Goal: Task Accomplishment & Management: Use online tool/utility

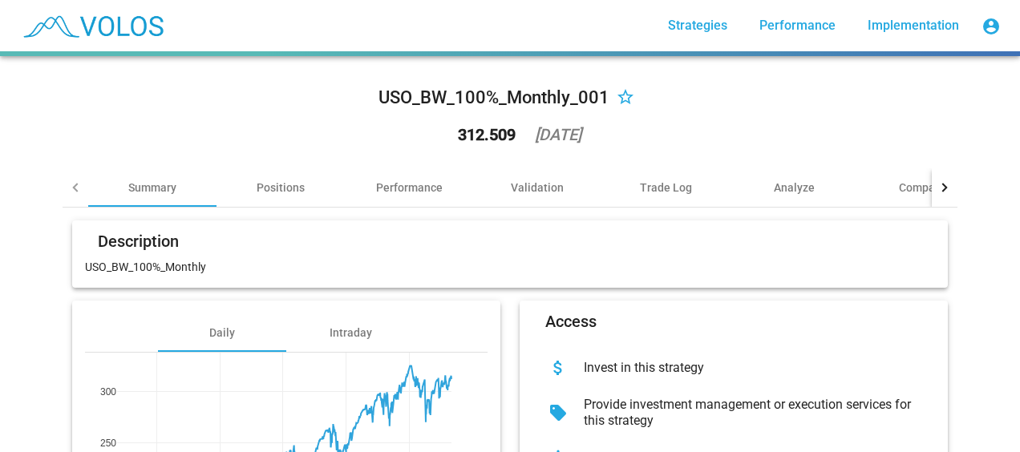
click at [184, 140] on div "USO_BW_100%_Monthly_001 star_border 312.509 2025-09-04" at bounding box center [510, 118] width 895 height 99
click at [483, 133] on div "312.509" at bounding box center [487, 135] width 58 height 16
drag, startPoint x: 483, startPoint y: 133, endPoint x: 448, endPoint y: 131, distance: 35.4
click at [458, 131] on div "312.509" at bounding box center [487, 135] width 58 height 16
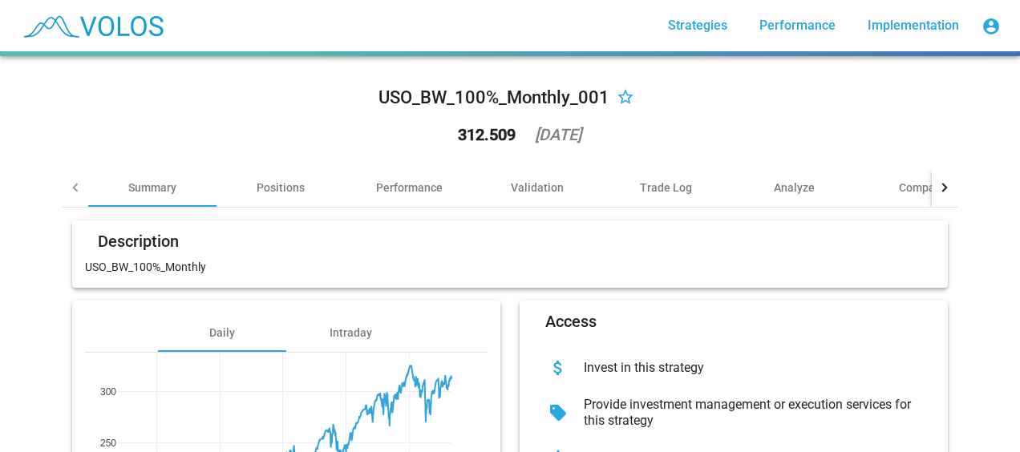
click at [436, 99] on div "USO_BW_100%_Monthly_001" at bounding box center [494, 98] width 231 height 26
click at [458, 135] on div "312.509" at bounding box center [487, 135] width 58 height 16
click at [499, 141] on div "312.509 2025-09-04" at bounding box center [510, 135] width 168 height 42
click at [482, 137] on div "312.509" at bounding box center [487, 135] width 58 height 16
click at [476, 137] on div "312.509" at bounding box center [487, 135] width 58 height 16
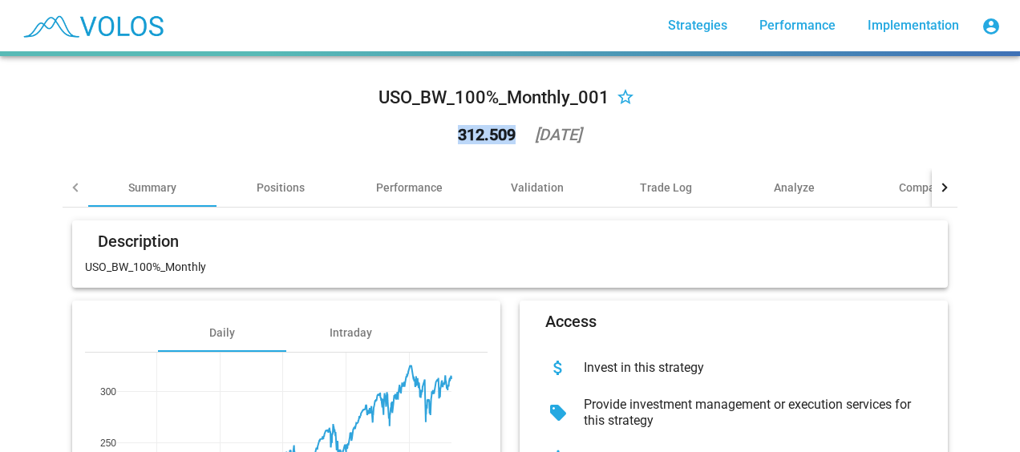
click at [476, 137] on div "312.509" at bounding box center [487, 135] width 58 height 16
click at [471, 137] on div "312.509" at bounding box center [487, 135] width 58 height 16
click at [471, 138] on div "312.509" at bounding box center [487, 135] width 58 height 16
click at [482, 136] on div "312.509" at bounding box center [487, 135] width 58 height 16
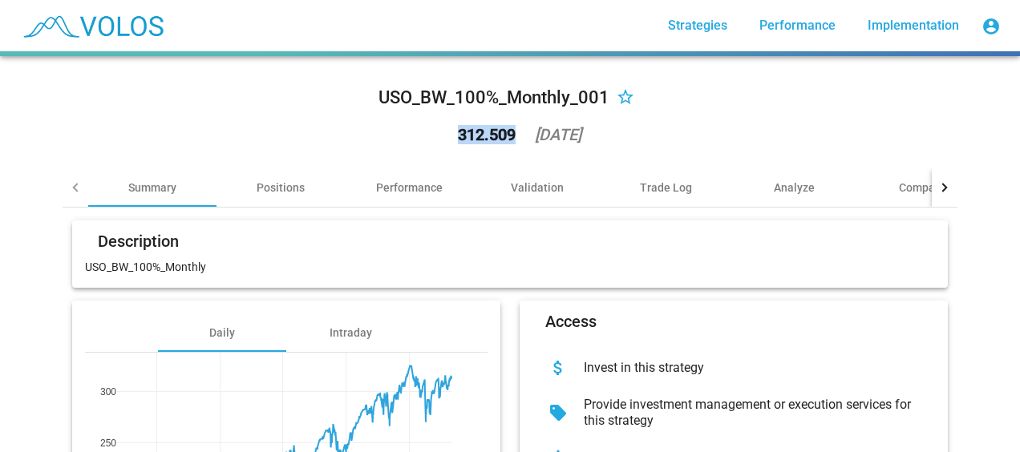
drag, startPoint x: 482, startPoint y: 136, endPoint x: 452, endPoint y: 136, distance: 29.7
click at [458, 136] on div "312.509" at bounding box center [487, 135] width 58 height 16
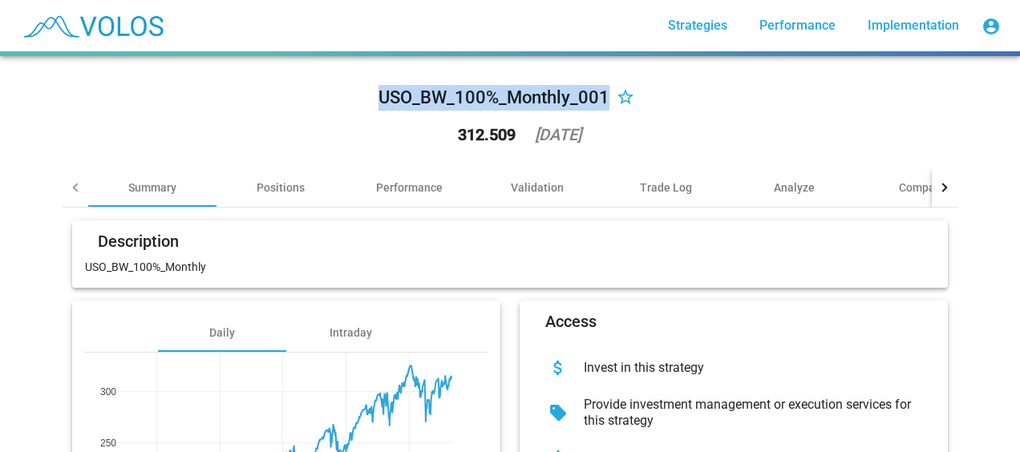
drag, startPoint x: 600, startPoint y: 99, endPoint x: 379, endPoint y: 93, distance: 220.7
click at [379, 93] on div "USO_BW_100%_Monthly_001" at bounding box center [494, 98] width 231 height 26
click at [380, 93] on div "USO_BW_100%_Monthly_001" at bounding box center [494, 98] width 231 height 26
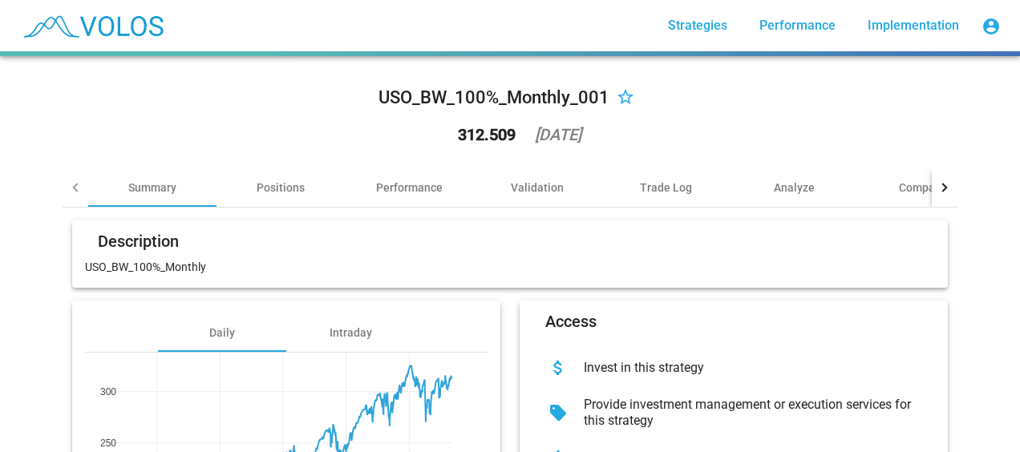
click at [424, 98] on div "USO_BW_100%_Monthly_001" at bounding box center [494, 98] width 231 height 26
drag, startPoint x: 424, startPoint y: 98, endPoint x: 478, endPoint y: 116, distance: 56.6
click at [478, 116] on div "312.509 2025-09-04" at bounding box center [510, 135] width 168 height 42
drag, startPoint x: 478, startPoint y: 116, endPoint x: 457, endPoint y: 120, distance: 21.4
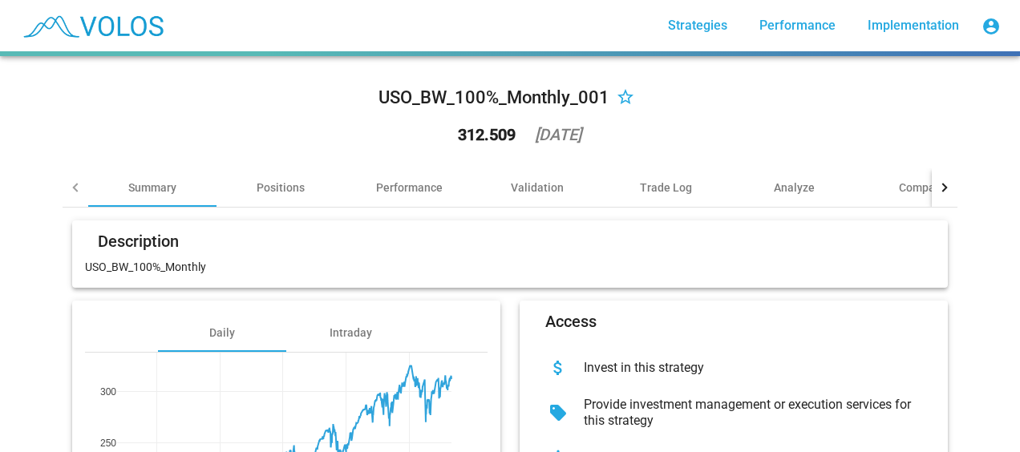
click at [457, 120] on div "312.509 2025-09-04" at bounding box center [510, 135] width 168 height 42
click at [458, 131] on div "312.509" at bounding box center [487, 135] width 58 height 16
drag, startPoint x: 456, startPoint y: 131, endPoint x: 430, endPoint y: 130, distance: 26.5
click at [430, 130] on div "312.509 2025-09-04" at bounding box center [510, 135] width 168 height 42
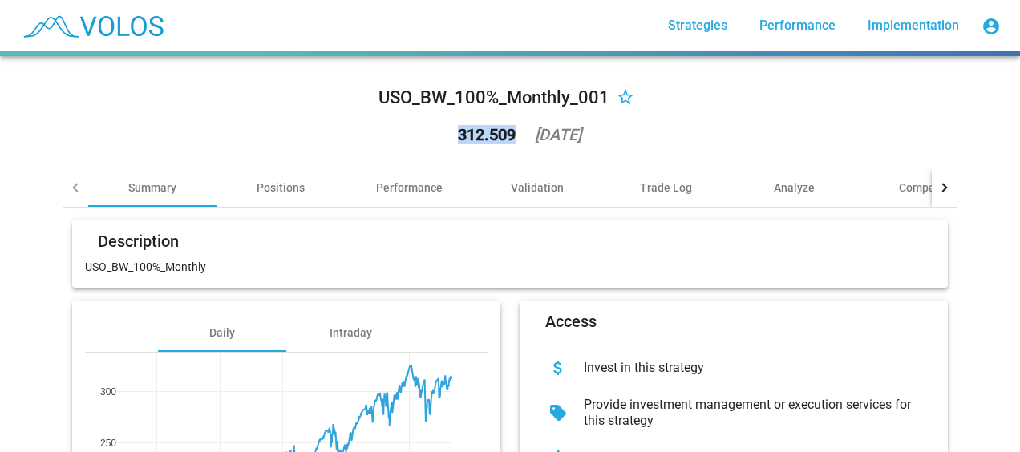
click at [468, 135] on div "312.509" at bounding box center [487, 135] width 58 height 16
click at [426, 124] on div "312.509 2025-09-04" at bounding box center [510, 135] width 168 height 42
click at [489, 140] on div "312.509" at bounding box center [487, 135] width 58 height 16
click at [373, 121] on div "USO_BW_100%_Monthly_001 star_border 312.509 2025-09-04" at bounding box center [510, 118] width 895 height 99
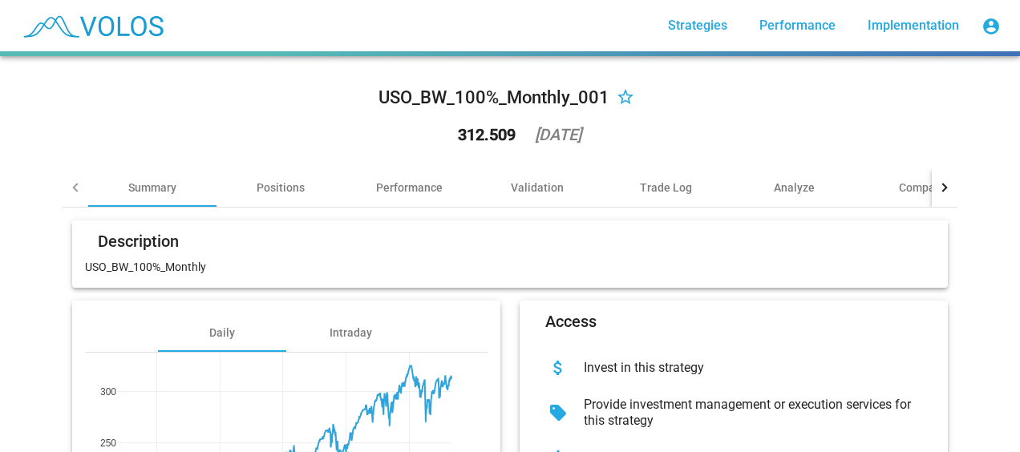
click at [472, 138] on div "312.509" at bounding box center [487, 135] width 58 height 16
drag, startPoint x: 472, startPoint y: 138, endPoint x: 367, endPoint y: 107, distance: 110.2
click at [367, 107] on div "USO_BW_100%_Monthly_001 star_border 312.509 2025-09-04" at bounding box center [510, 118] width 895 height 99
click at [468, 145] on div "312.509 2025-09-04" at bounding box center [510, 135] width 168 height 42
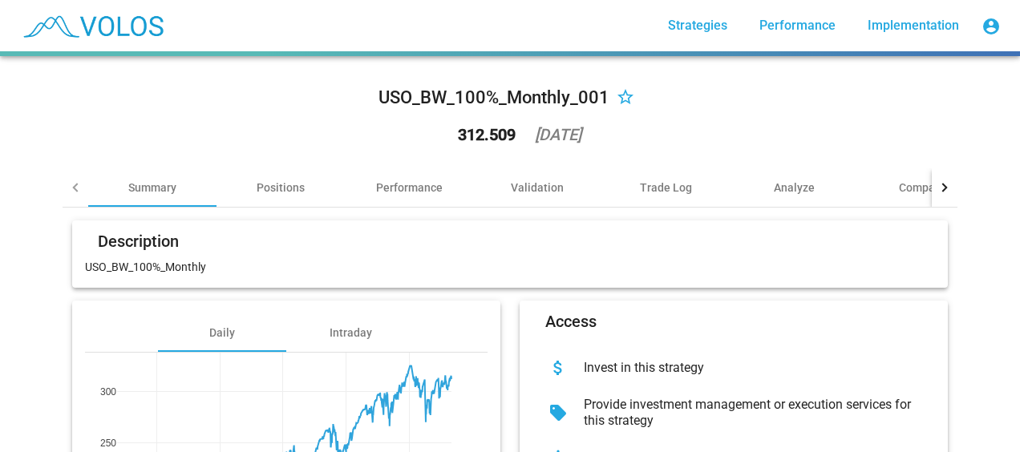
click at [480, 136] on div "312.509" at bounding box center [487, 135] width 58 height 16
drag, startPoint x: 480, startPoint y: 136, endPoint x: 396, endPoint y: 128, distance: 83.8
click at [396, 128] on div "USO_BW_100%_Monthly_001 star_border 312.509 2025-09-04" at bounding box center [510, 118] width 895 height 99
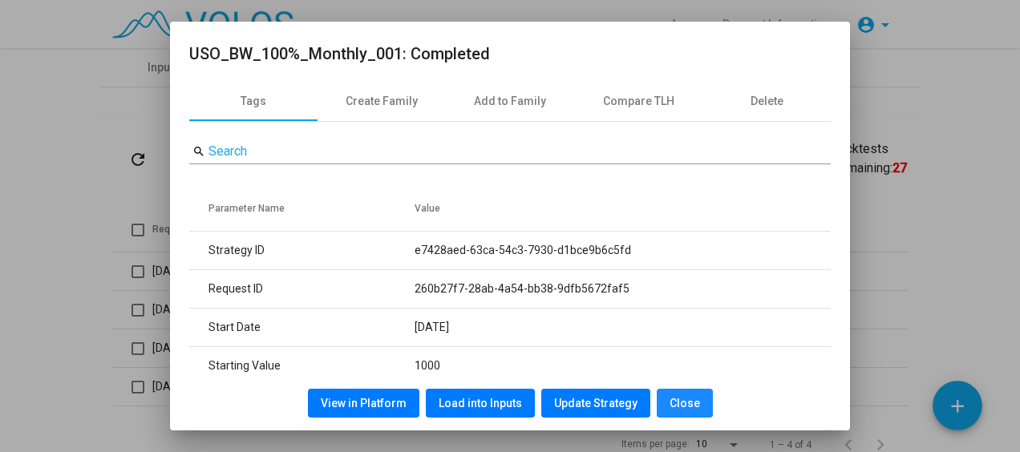
click at [683, 402] on span "Close" at bounding box center [685, 403] width 30 height 13
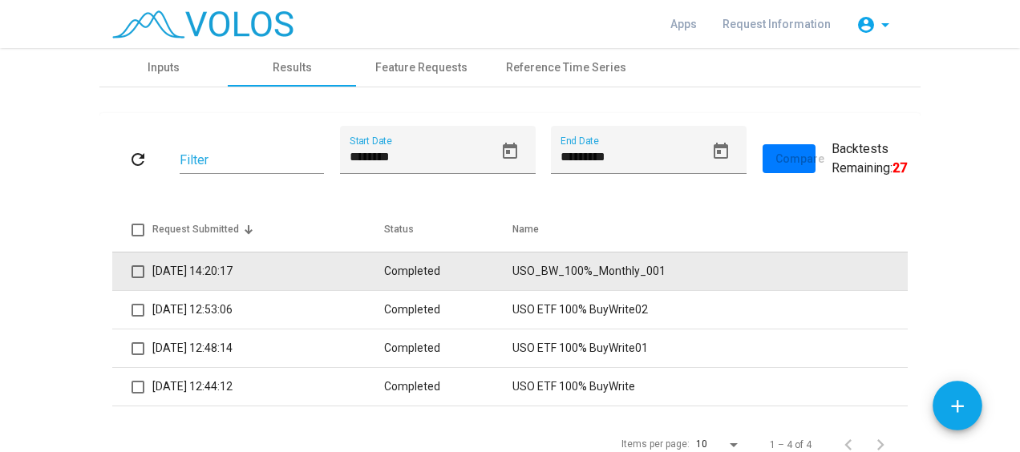
click at [493, 268] on td "Completed" at bounding box center [448, 271] width 129 height 39
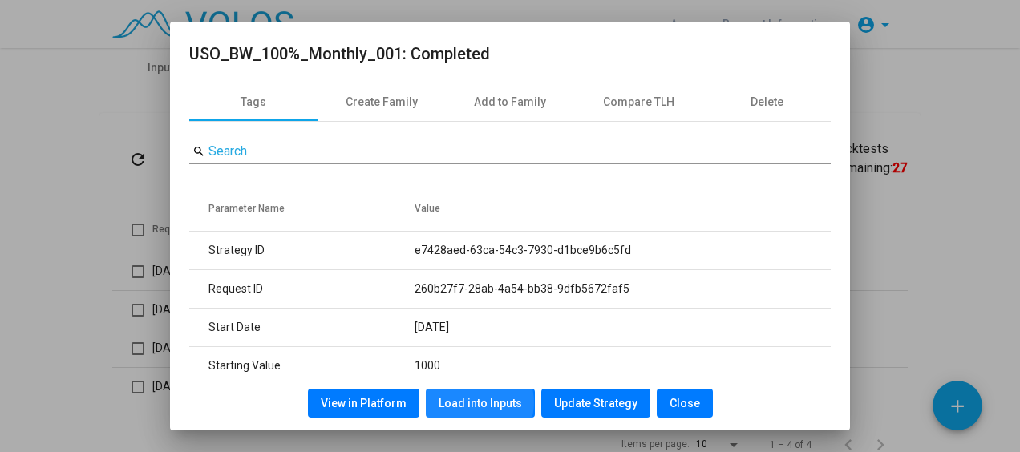
click at [480, 403] on span "Load into Inputs" at bounding box center [480, 403] width 83 height 13
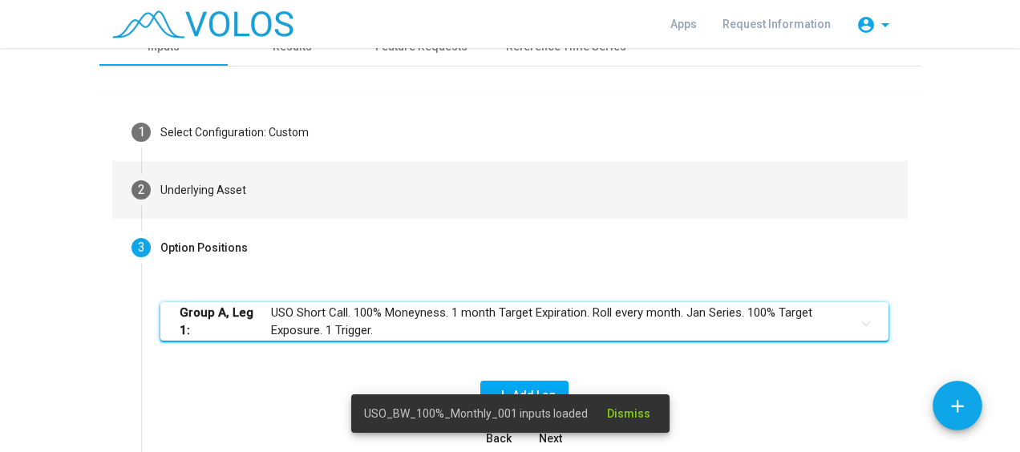
scroll to position [19, 0]
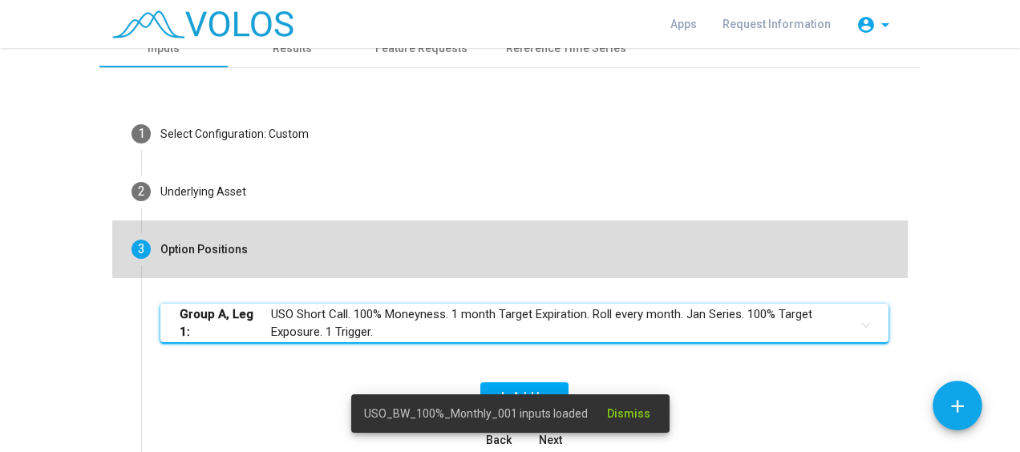
click at [626, 245] on mat-step-header "3 Option Positions" at bounding box center [510, 250] width 796 height 58
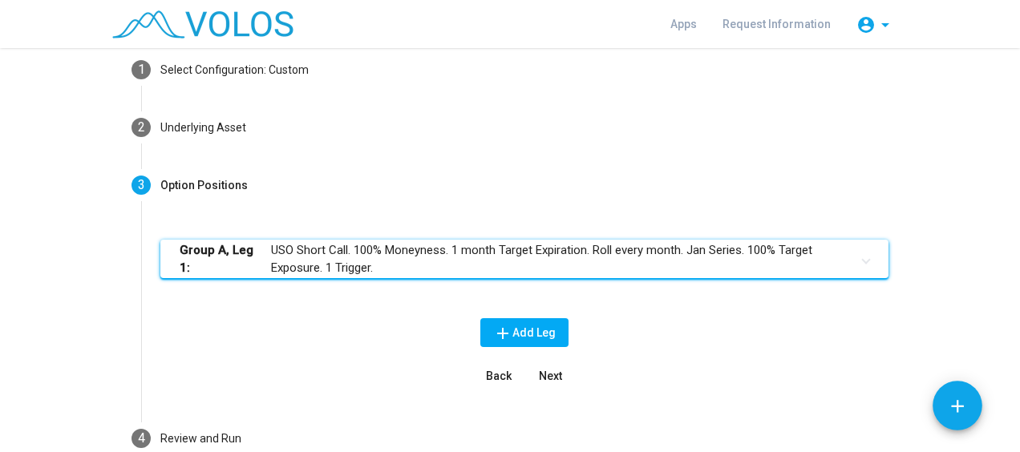
scroll to position [83, 0]
click at [554, 257] on mat-panel-title "Group A, Leg 1: USO Short Call. 100% Moneyness. 1 month Target Expiration. Roll…" at bounding box center [515, 259] width 671 height 36
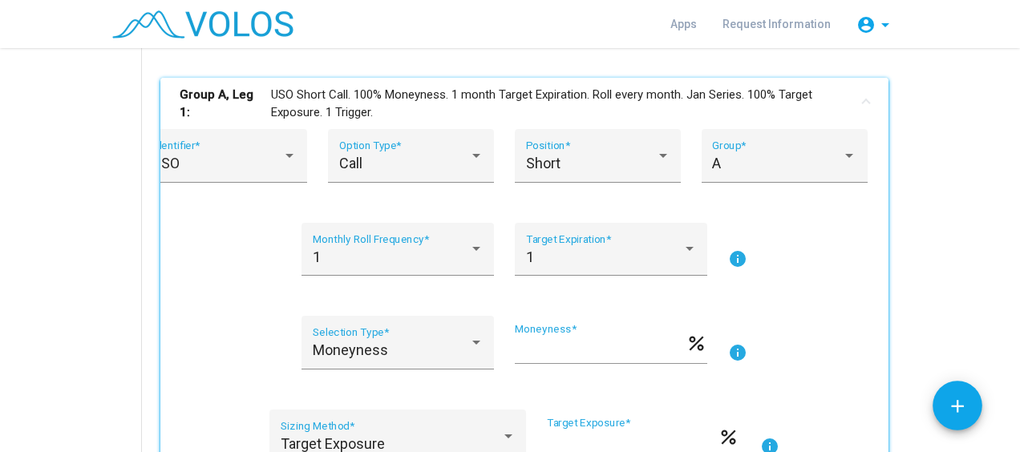
scroll to position [228, 0]
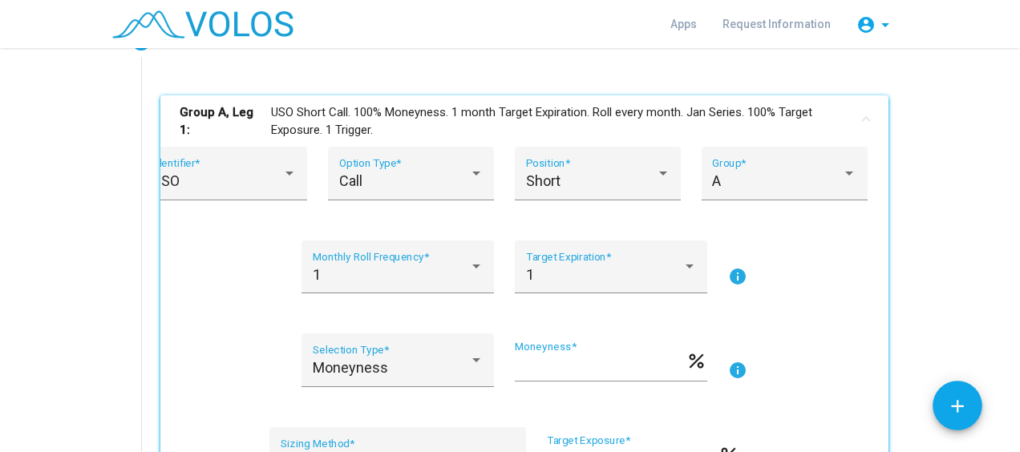
click at [84, 293] on as-strategy-engine-wrapper "**********" at bounding box center [510, 320] width 1020 height 1000
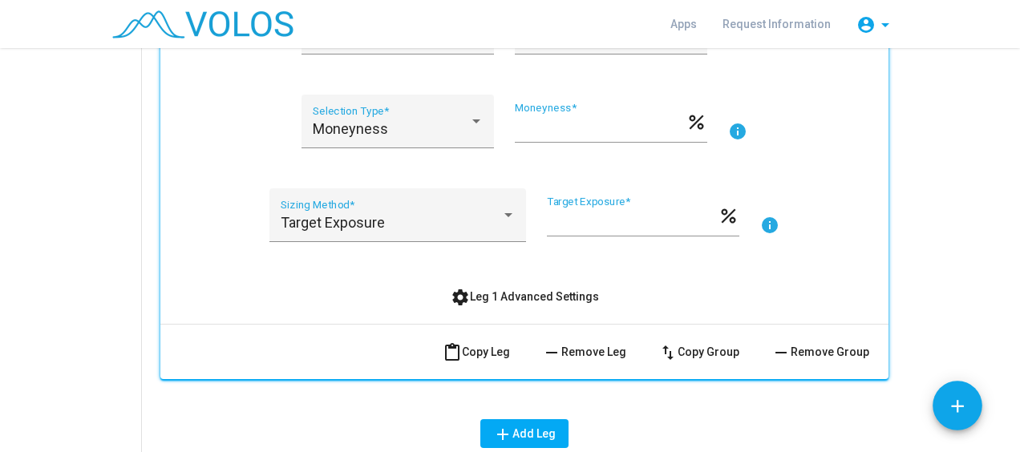
scroll to position [480, 0]
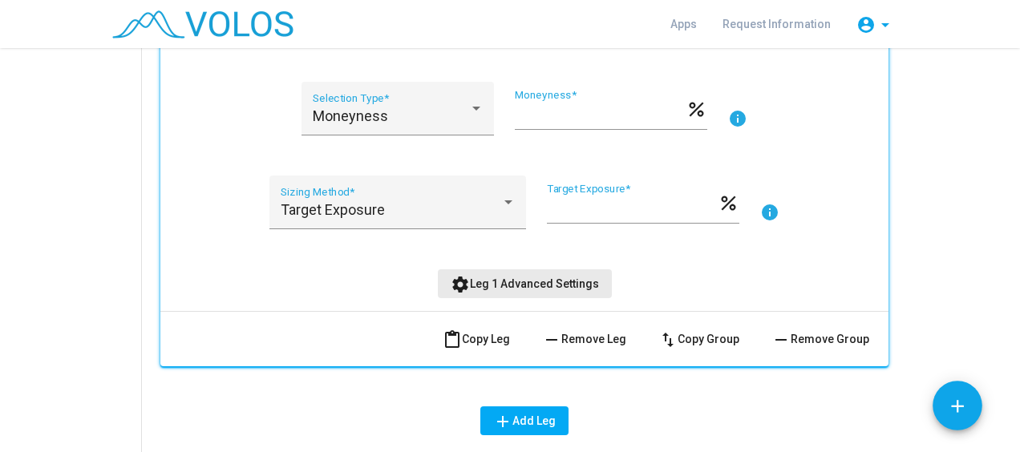
click at [541, 280] on span "settings Leg 1 Advanced Settings" at bounding box center [525, 284] width 148 height 13
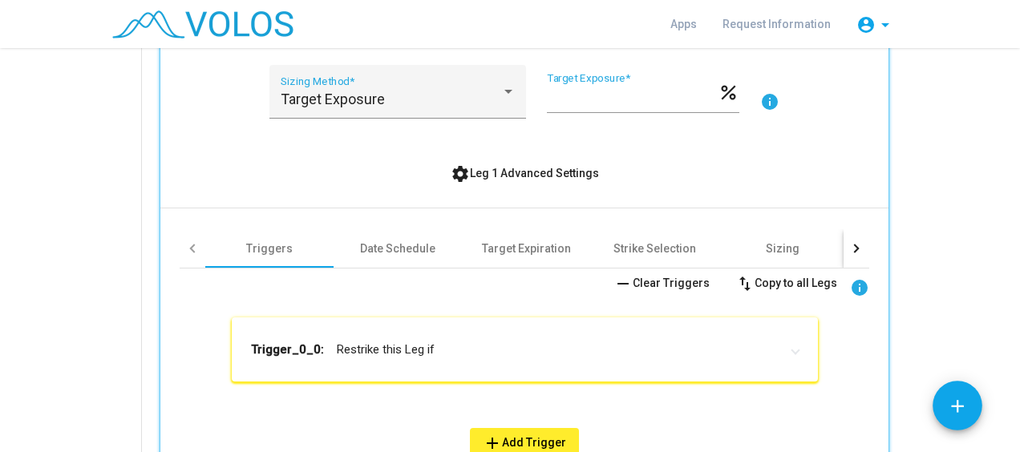
scroll to position [590, 0]
click at [423, 252] on div "Date Schedule" at bounding box center [397, 249] width 75 height 16
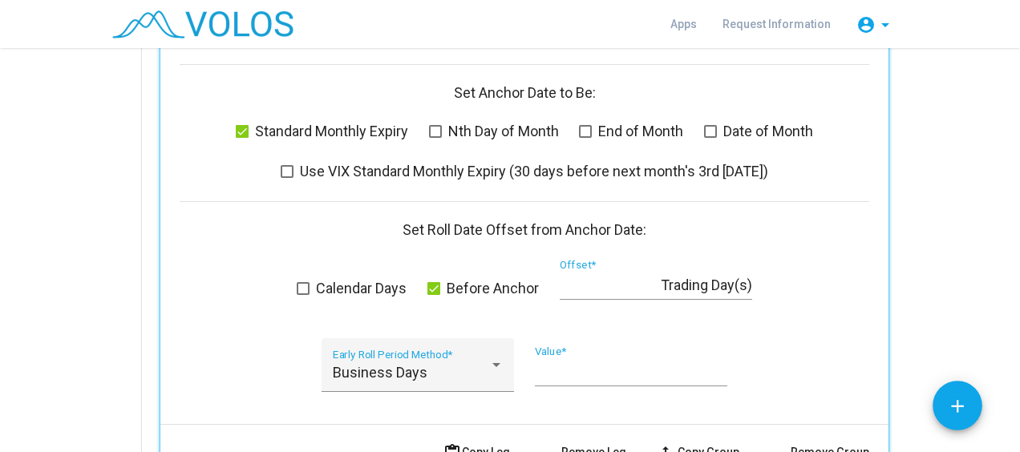
scroll to position [1109, 0]
click at [433, 284] on span at bounding box center [434, 290] width 13 height 13
click at [298, 284] on span at bounding box center [303, 290] width 13 height 13
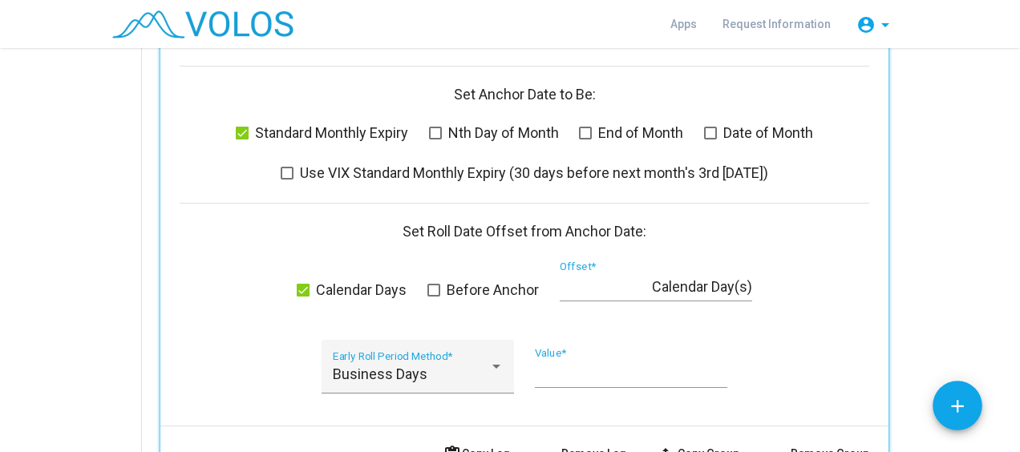
click at [299, 284] on span at bounding box center [303, 290] width 13 height 13
click at [428, 287] on span at bounding box center [434, 290] width 13 height 13
click at [432, 284] on span at bounding box center [434, 290] width 13 height 13
click at [432, 287] on span at bounding box center [434, 290] width 13 height 13
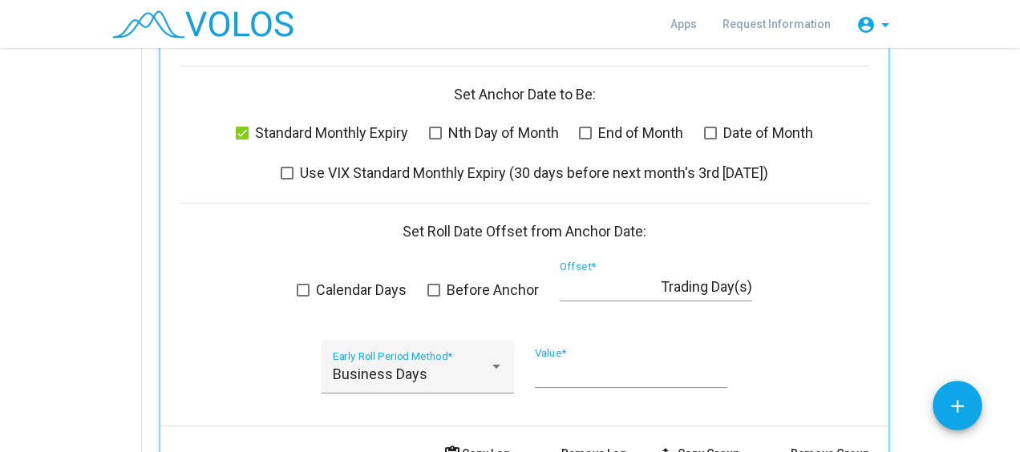
scroll to position [1133, 0]
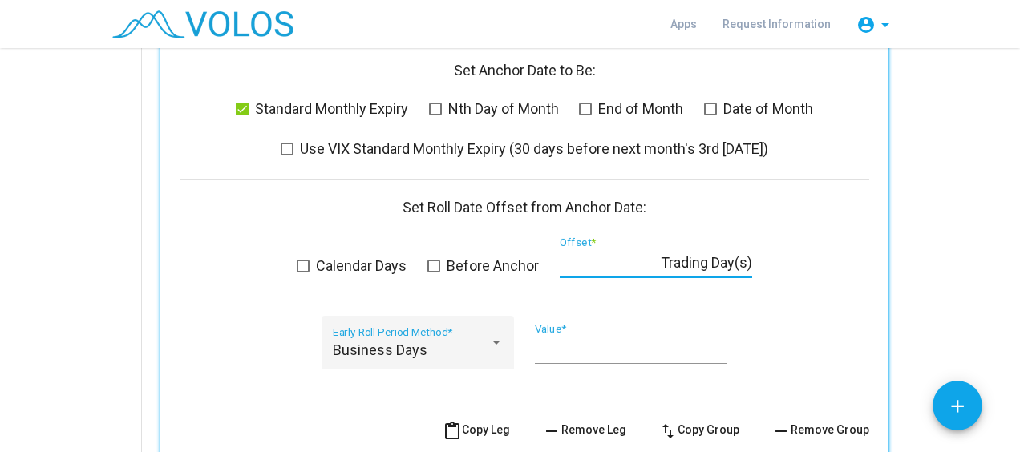
click at [570, 260] on input "*" at bounding box center [610, 263] width 101 height 16
click at [468, 207] on div "Set Roll Date Offset from Anchor Date:" at bounding box center [525, 208] width 690 height 16
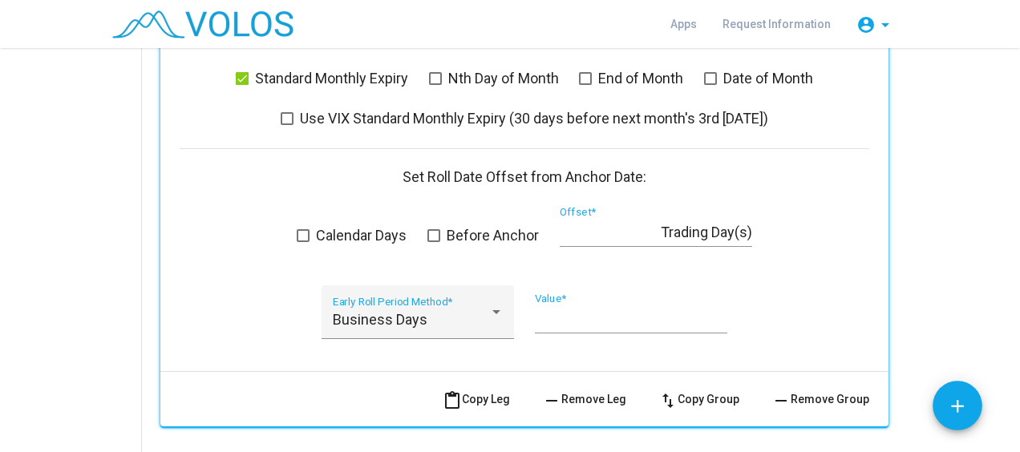
scroll to position [1121, 0]
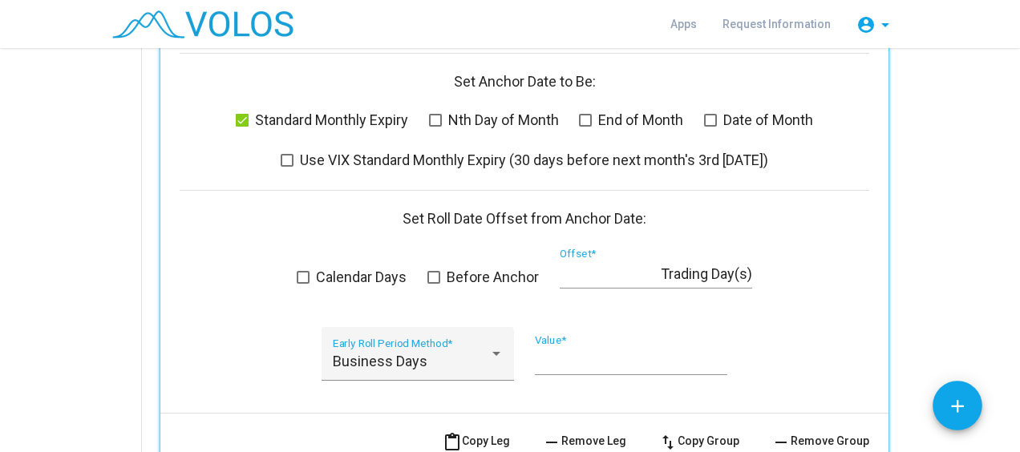
click at [469, 211] on div "Set Roll Date Offset from Anchor Date:" at bounding box center [525, 219] width 690 height 16
click at [493, 213] on div "Set Roll Date Offset from Anchor Date:" at bounding box center [525, 219] width 690 height 16
drag, startPoint x: 493, startPoint y: 213, endPoint x: 443, endPoint y: 213, distance: 49.7
click at [443, 213] on div "Set Roll Date Offset from Anchor Date:" at bounding box center [525, 219] width 690 height 16
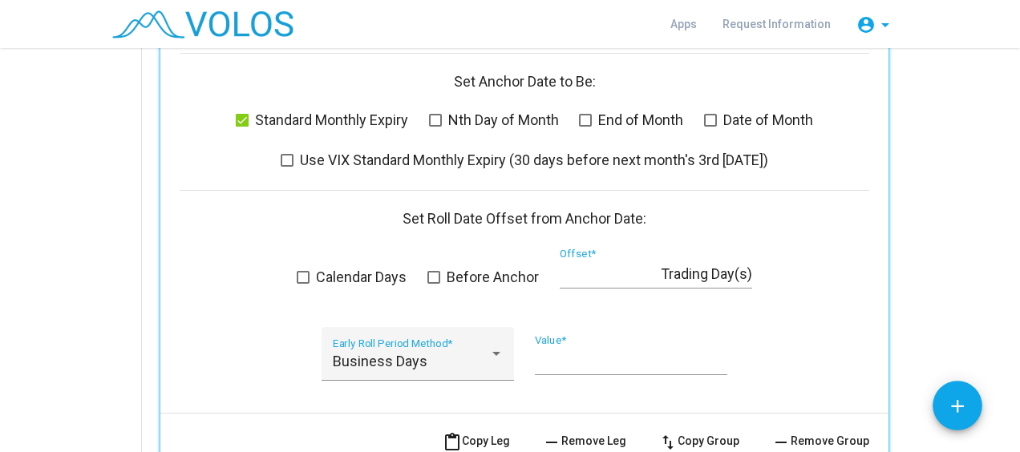
click at [443, 213] on div "Set Roll Date Offset from Anchor Date:" at bounding box center [525, 219] width 690 height 16
click at [420, 212] on div "Set Roll Date Offset from Anchor Date:" at bounding box center [525, 219] width 690 height 16
drag, startPoint x: 420, startPoint y: 212, endPoint x: 510, endPoint y: 220, distance: 90.2
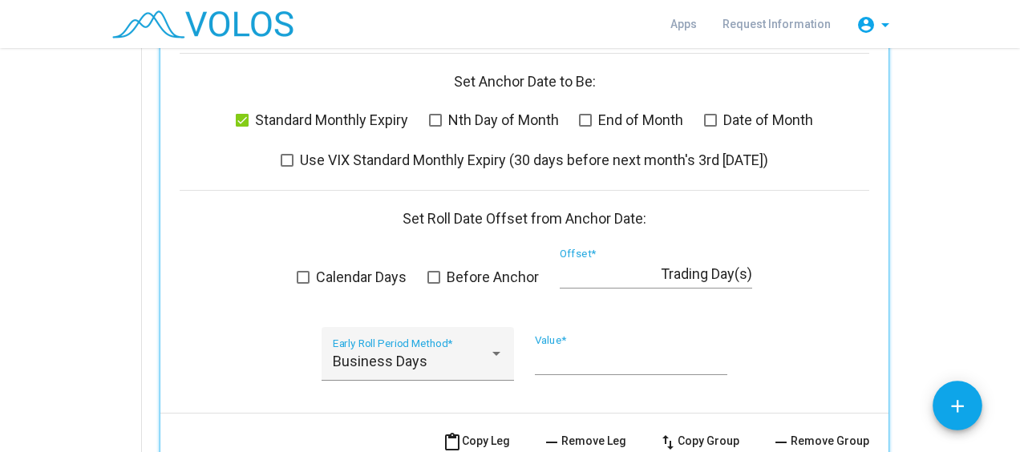
click at [510, 220] on div "Set Roll Date Offset from Anchor Date:" at bounding box center [525, 219] width 690 height 16
click at [538, 223] on div "Set Roll Date Offset from Anchor Date:" at bounding box center [525, 219] width 690 height 16
drag, startPoint x: 538, startPoint y: 223, endPoint x: 586, endPoint y: 217, distance: 47.8
click at [586, 217] on div "Set Roll Date Offset from Anchor Date:" at bounding box center [525, 219] width 690 height 16
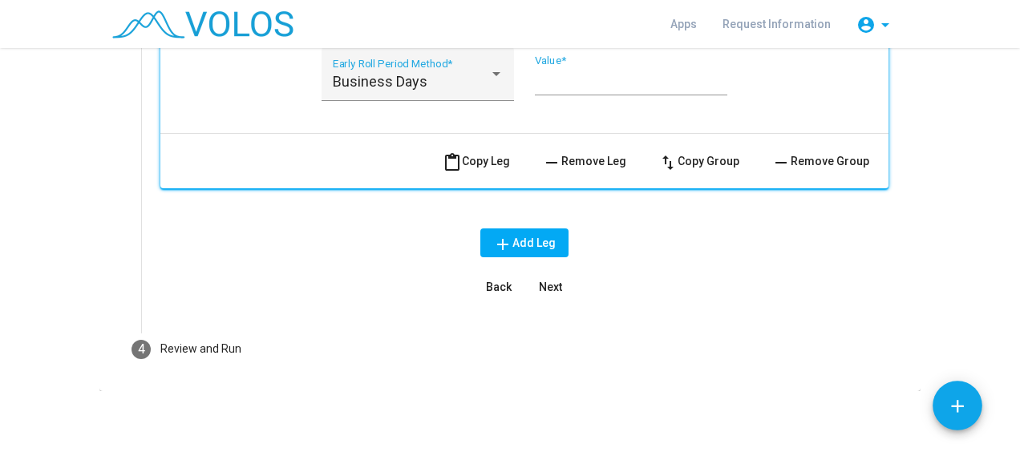
click at [545, 290] on button "Next" at bounding box center [550, 287] width 51 height 29
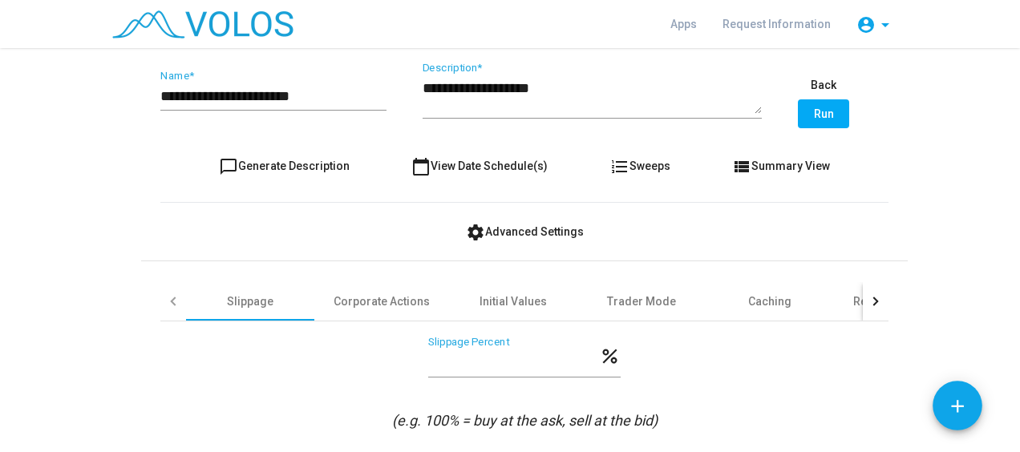
scroll to position [428, 0]
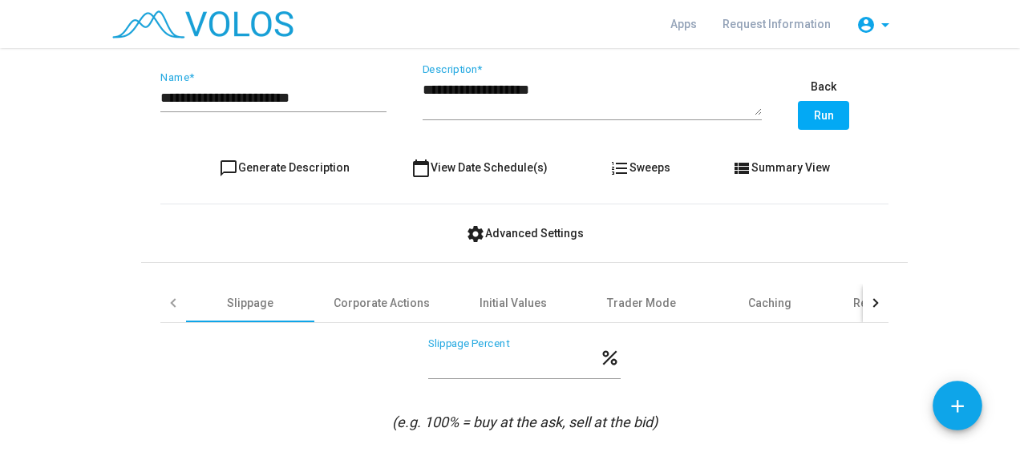
click at [817, 109] on span "Run" at bounding box center [824, 115] width 20 height 13
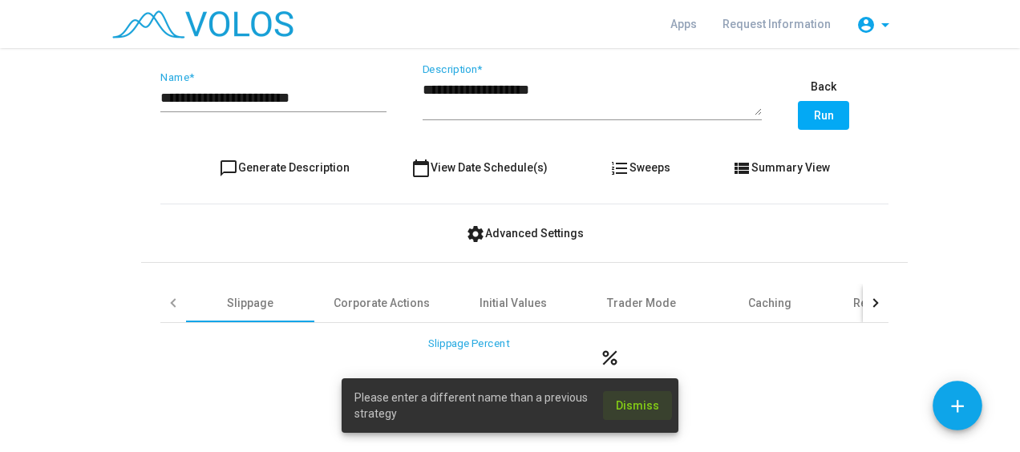
click at [640, 406] on span "Dismiss" at bounding box center [637, 405] width 43 height 13
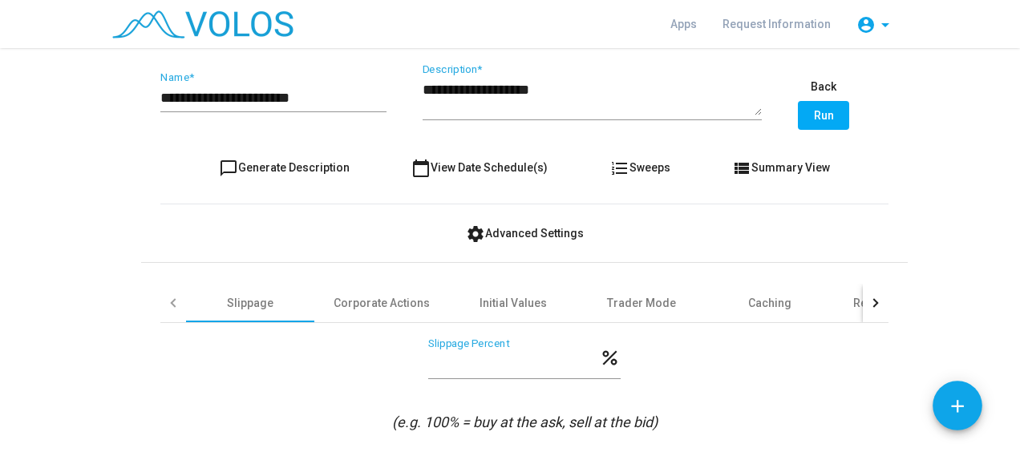
click at [344, 93] on input "**********" at bounding box center [273, 98] width 226 height 16
type input "**********"
click at [1004, 149] on as-strategy-engine-wrapper "**********" at bounding box center [510, 42] width 1020 height 845
click at [814, 113] on span "Run" at bounding box center [824, 115] width 20 height 13
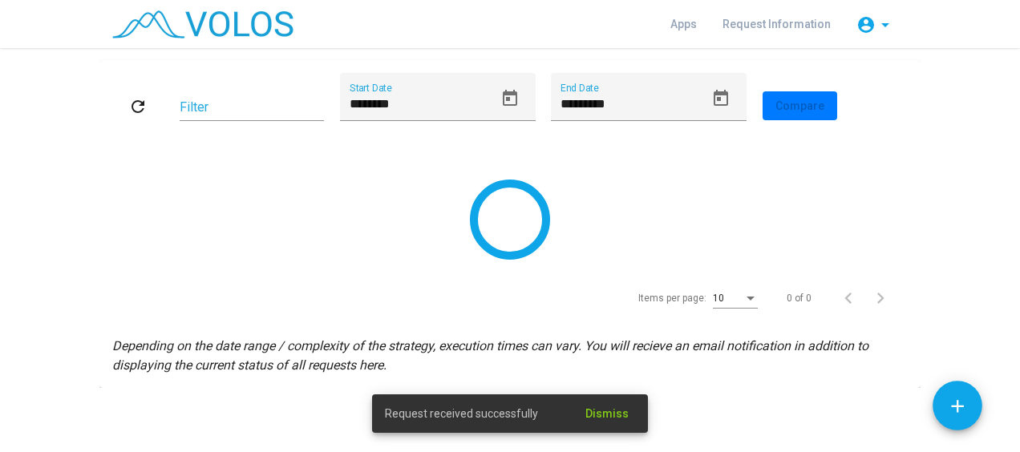
scroll to position [0, 0]
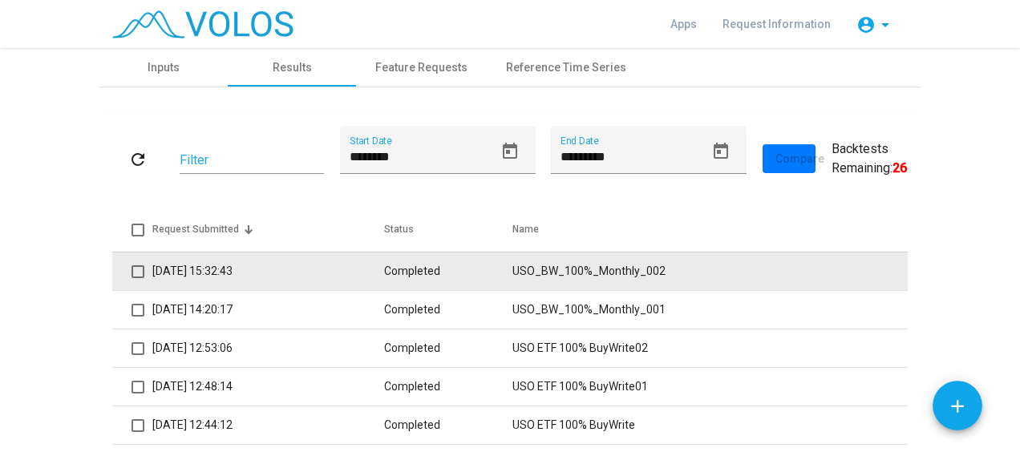
click at [480, 271] on td "Completed" at bounding box center [448, 271] width 129 height 39
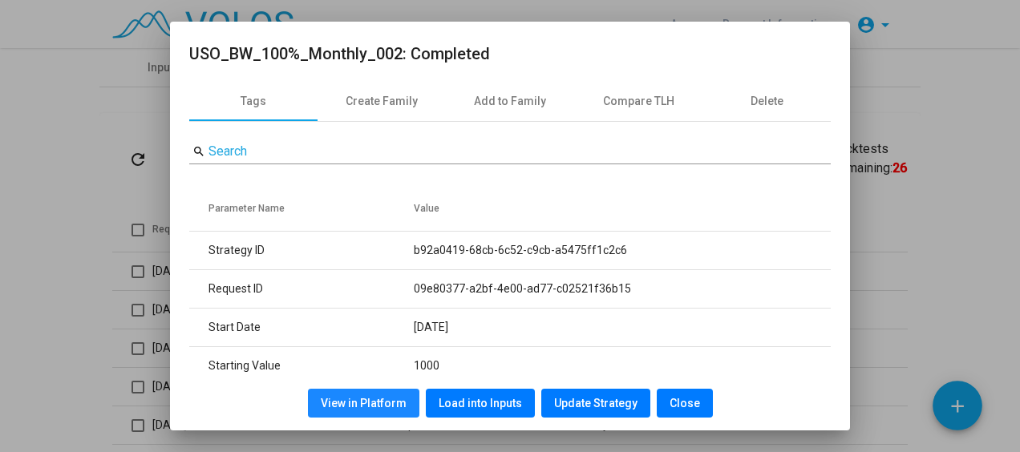
click at [377, 406] on span "View in Platform" at bounding box center [364, 403] width 86 height 13
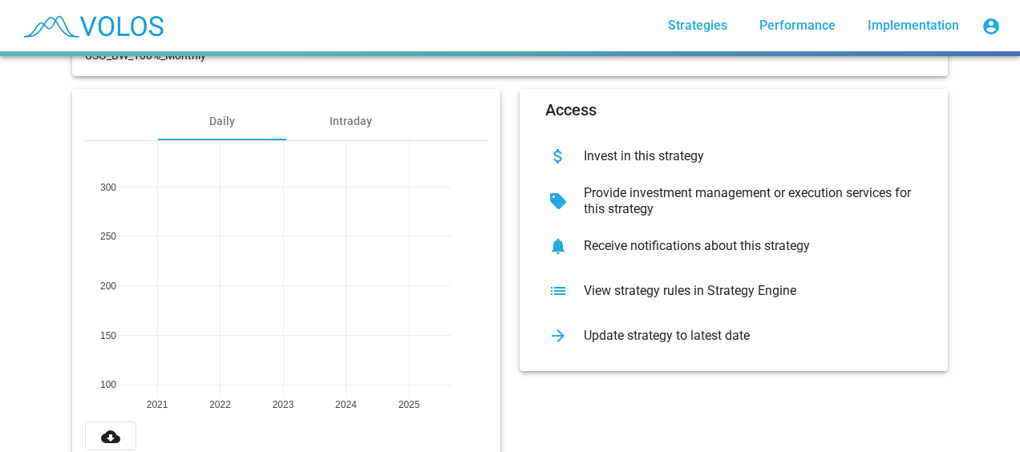
scroll to position [262, 0]
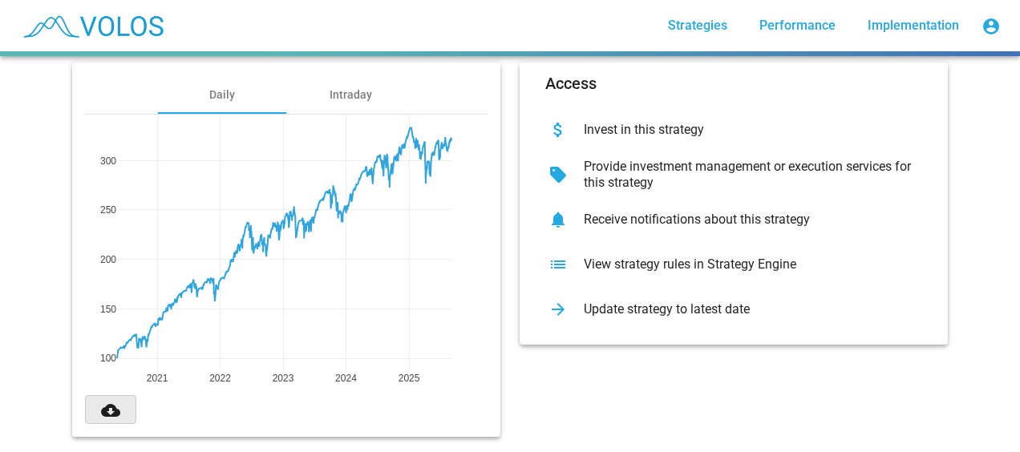
click at [101, 412] on mat-icon "cloud_download" at bounding box center [110, 410] width 19 height 19
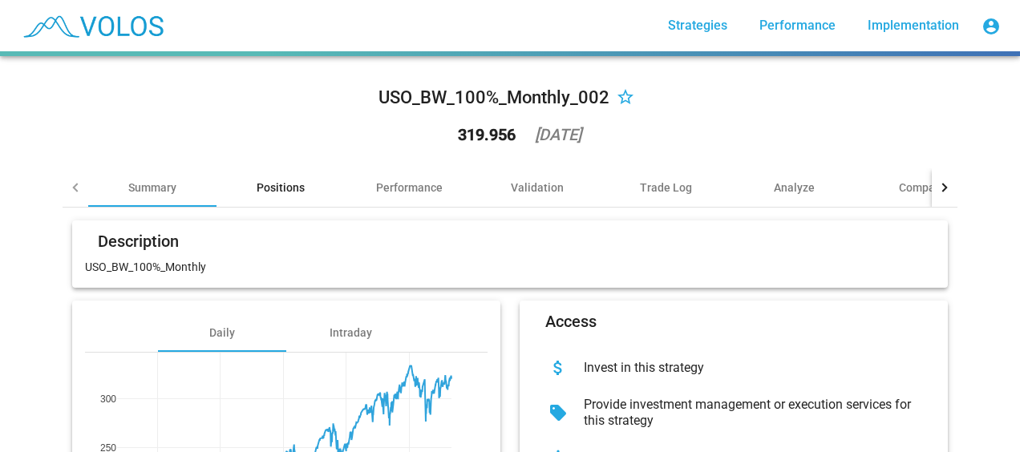
click at [276, 188] on div "Positions" at bounding box center [281, 188] width 48 height 16
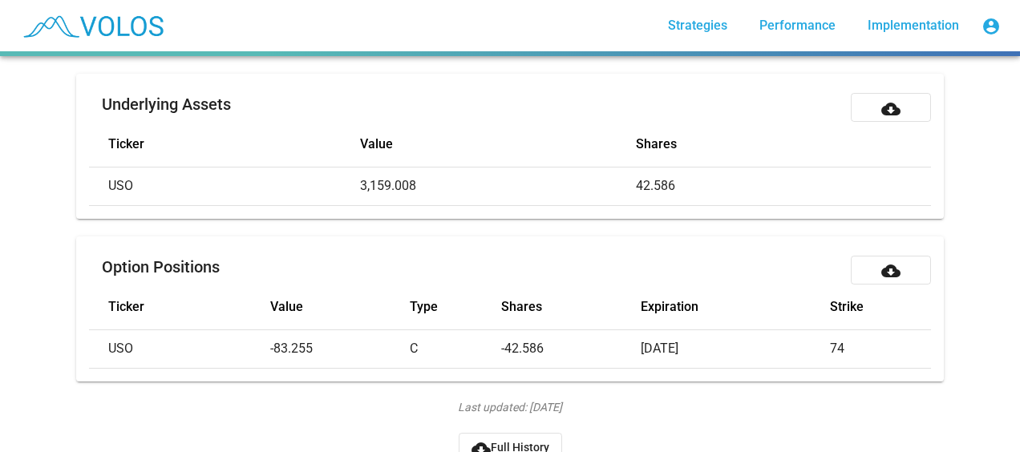
scroll to position [197, 0]
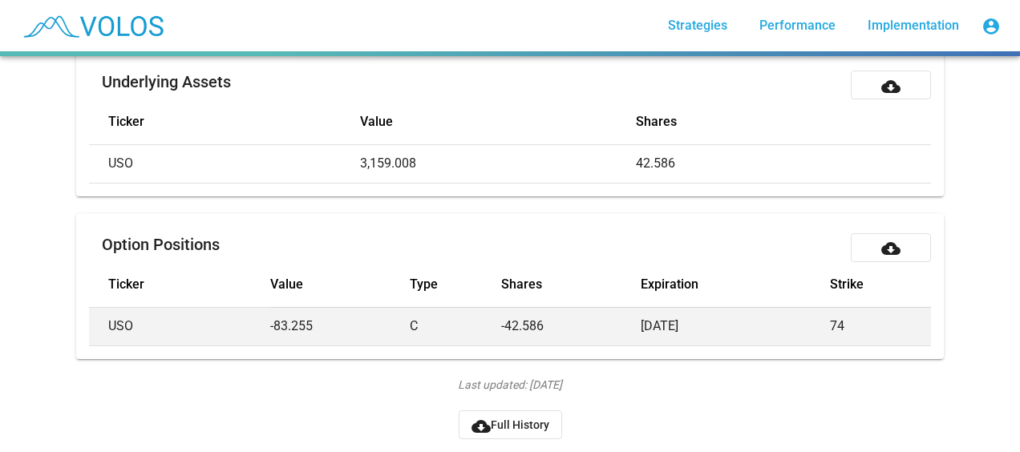
click at [684, 307] on td "[DATE]" at bounding box center [735, 326] width 189 height 39
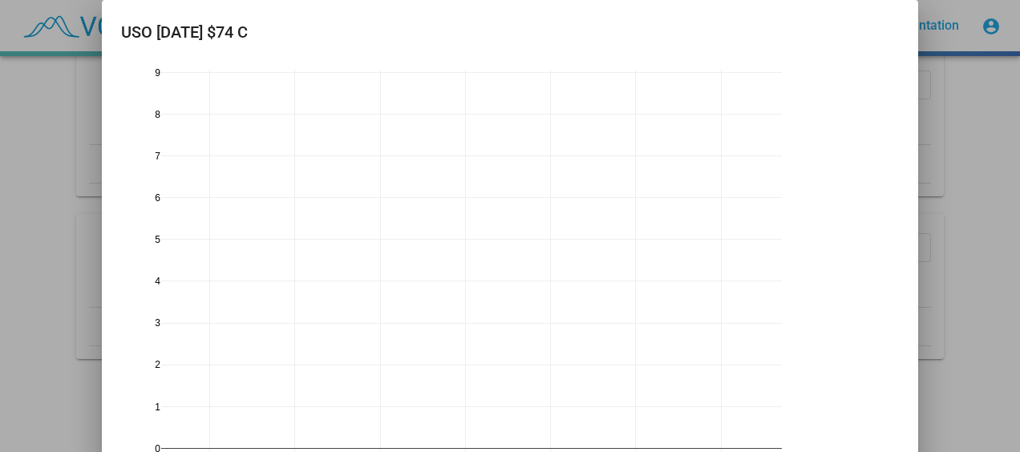
scroll to position [0, 0]
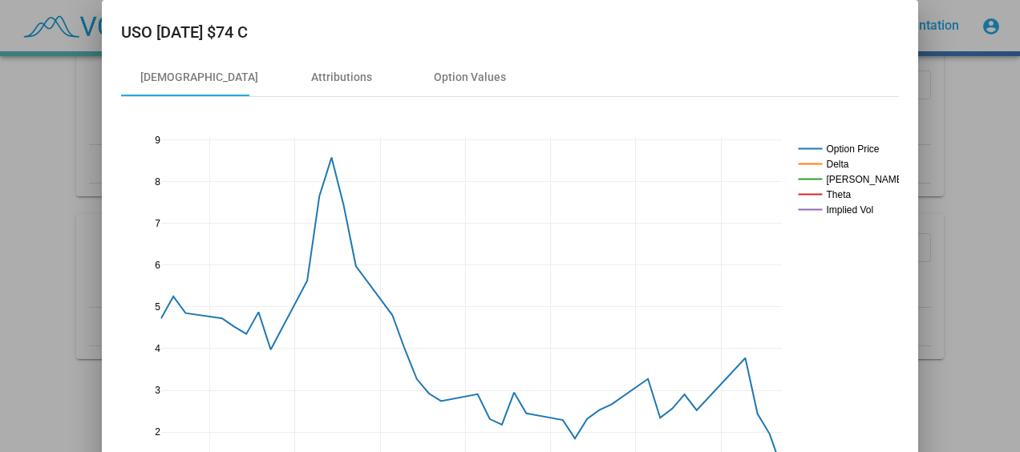
click at [956, 140] on div at bounding box center [510, 226] width 1020 height 452
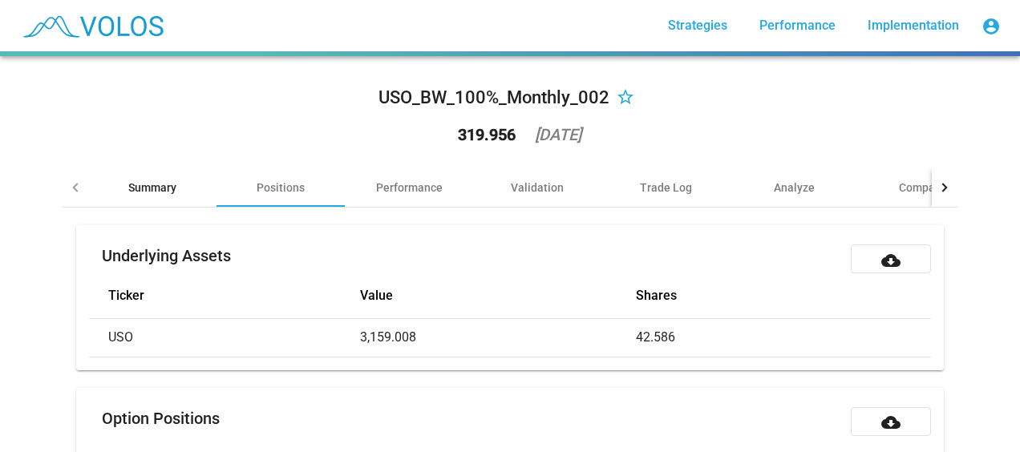
click at [144, 190] on div "Summary" at bounding box center [152, 188] width 48 height 16
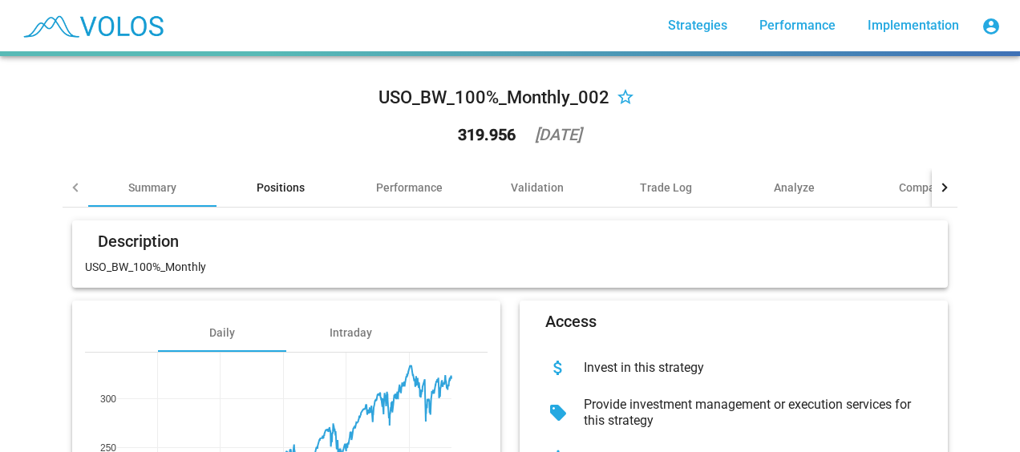
click at [282, 189] on div "Positions" at bounding box center [281, 188] width 48 height 16
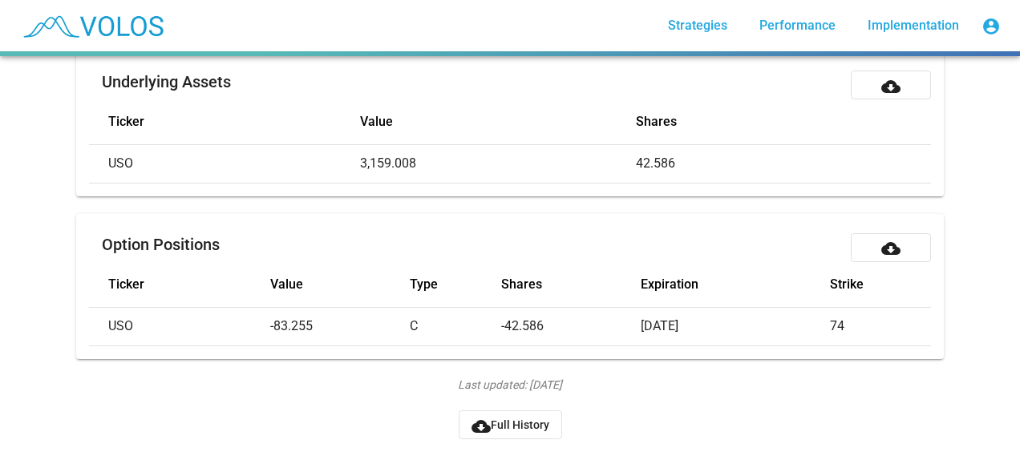
scroll to position [197, 0]
click at [589, 183] on div "Underlying Assets cloud_download Ticker Value Shares USO 3,159.008 42.586 Optio…" at bounding box center [510, 204] width 895 height 307
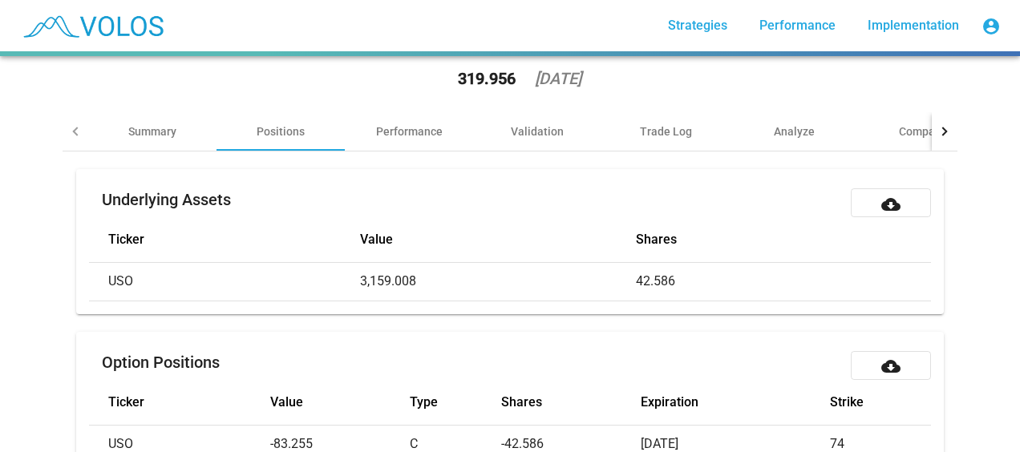
scroll to position [0, 0]
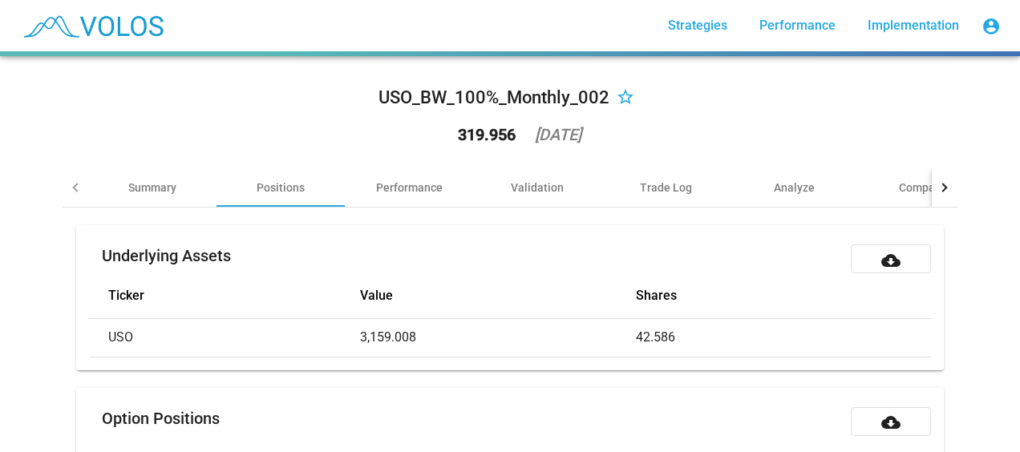
click at [799, 120] on div "USO_BW_100%_Monthly_002 star_border 319.956 2025-09-04" at bounding box center [510, 118] width 895 height 99
click at [813, 120] on div "USO_BW_100%_Monthly_002 star_border 319.956 2025-09-04" at bounding box center [510, 118] width 895 height 99
click at [556, 99] on div "USO_BW_100%_Monthly_002" at bounding box center [494, 98] width 231 height 26
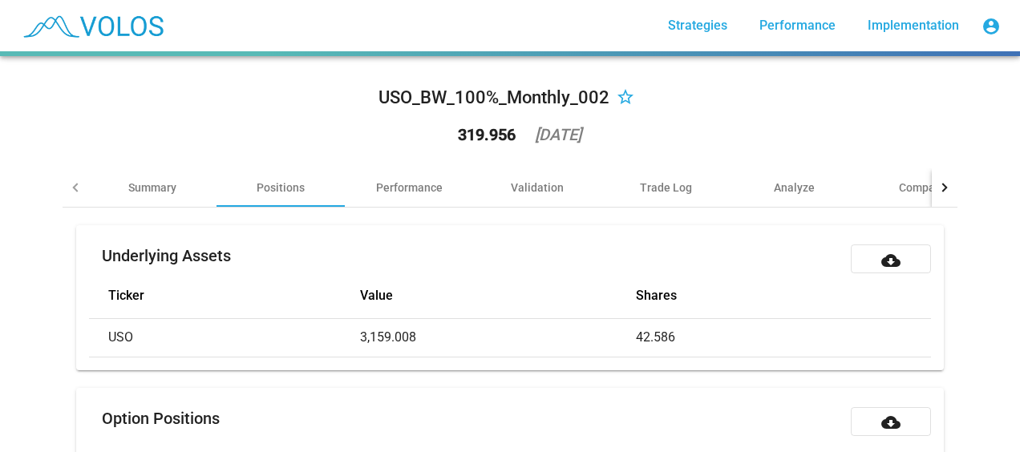
drag, startPoint x: 556, startPoint y: 99, endPoint x: 541, endPoint y: 102, distance: 14.6
click at [541, 102] on div "USO_BW_100%_Monthly_002" at bounding box center [494, 98] width 231 height 26
click at [518, 100] on div "USO_BW_100%_Monthly_002" at bounding box center [494, 98] width 231 height 26
click at [474, 103] on div "USO_BW_100%_Monthly_002" at bounding box center [494, 98] width 231 height 26
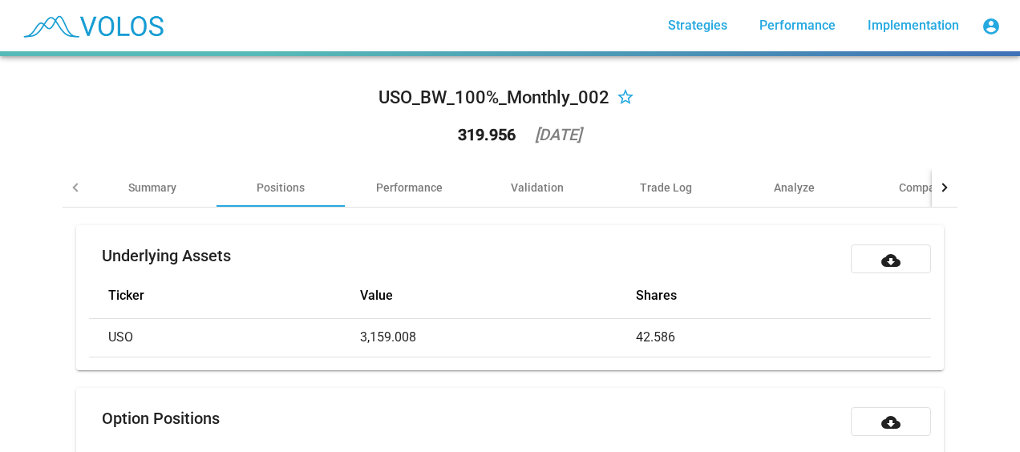
drag, startPoint x: 474, startPoint y: 103, endPoint x: 432, endPoint y: 103, distance: 42.5
click at [432, 103] on div "USO_BW_100%_Monthly_002" at bounding box center [494, 98] width 231 height 26
click at [442, 101] on div "USO_BW_100%_Monthly_002" at bounding box center [494, 98] width 231 height 26
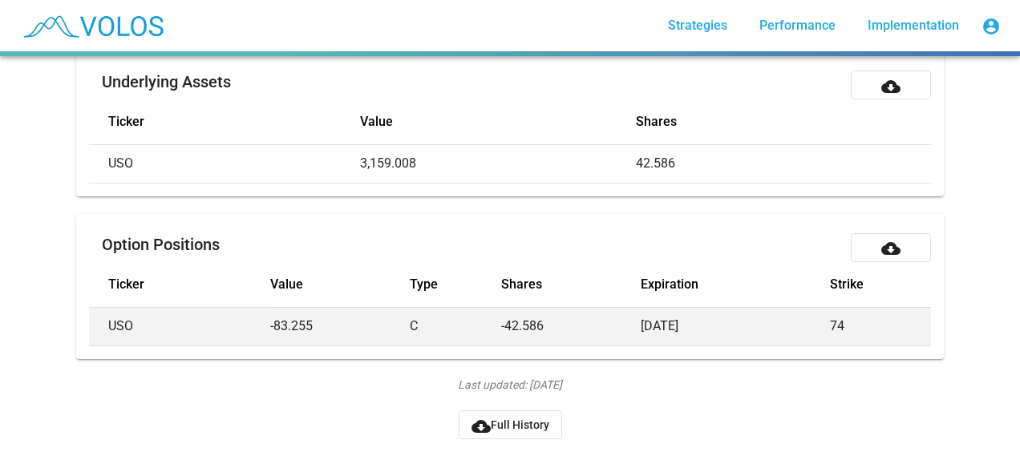
click at [772, 307] on td "[DATE]" at bounding box center [735, 326] width 189 height 39
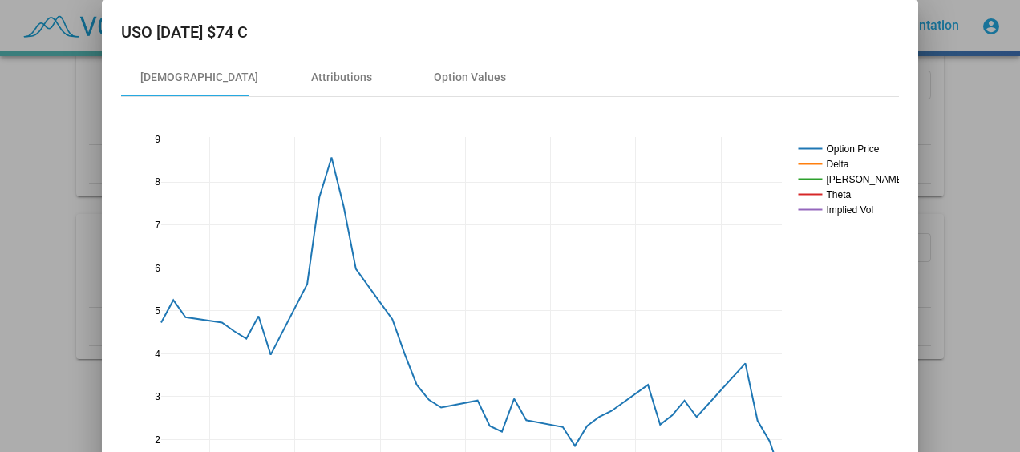
click at [964, 223] on div at bounding box center [510, 226] width 1020 height 452
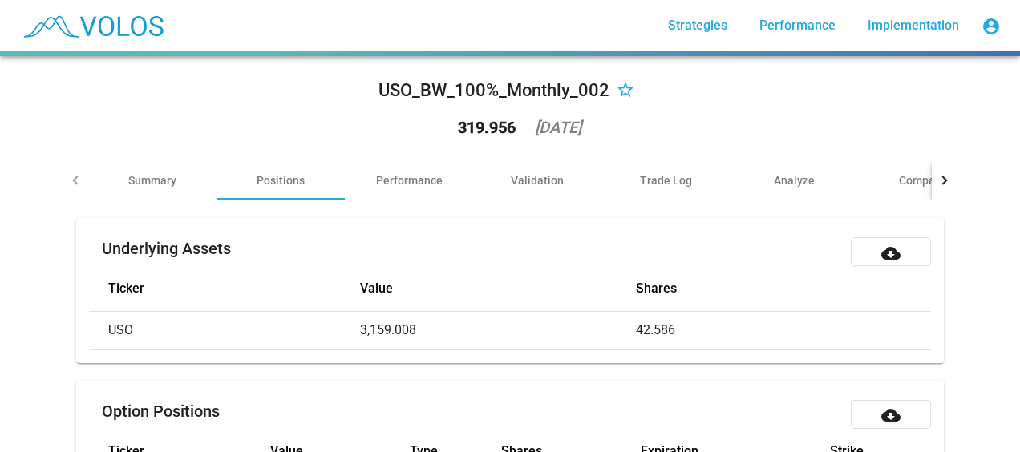
scroll to position [8, 0]
click at [657, 172] on div "Trade Log" at bounding box center [666, 180] width 52 height 16
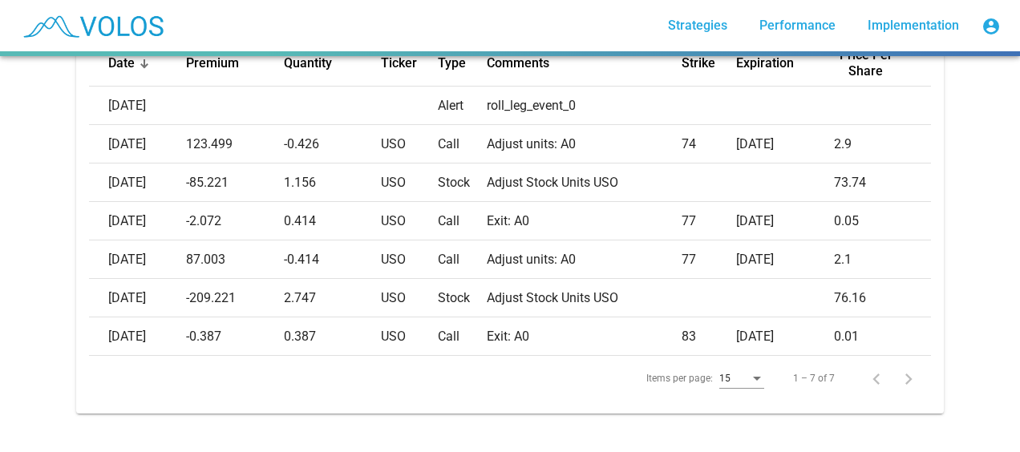
scroll to position [305, 0]
click at [504, 377] on div "Items per page: 15 1 – 7 of 7" at bounding box center [510, 378] width 843 height 45
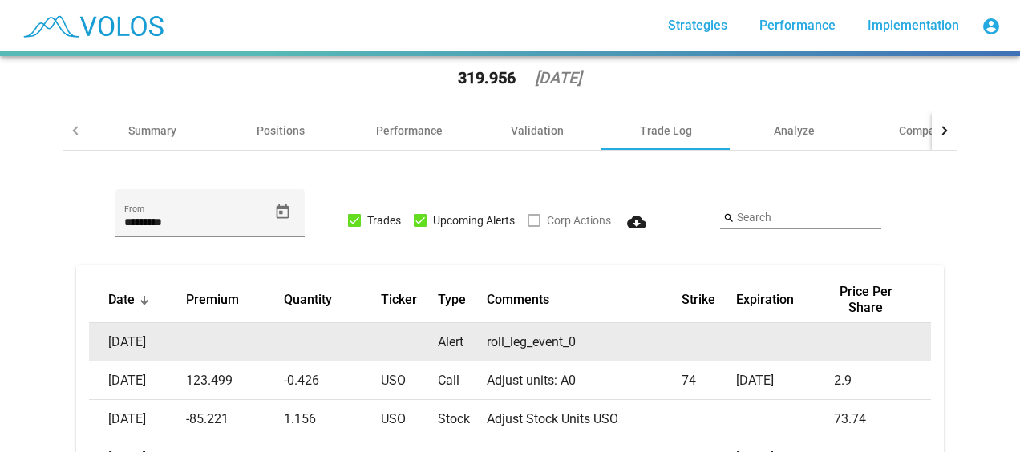
scroll to position [55, 0]
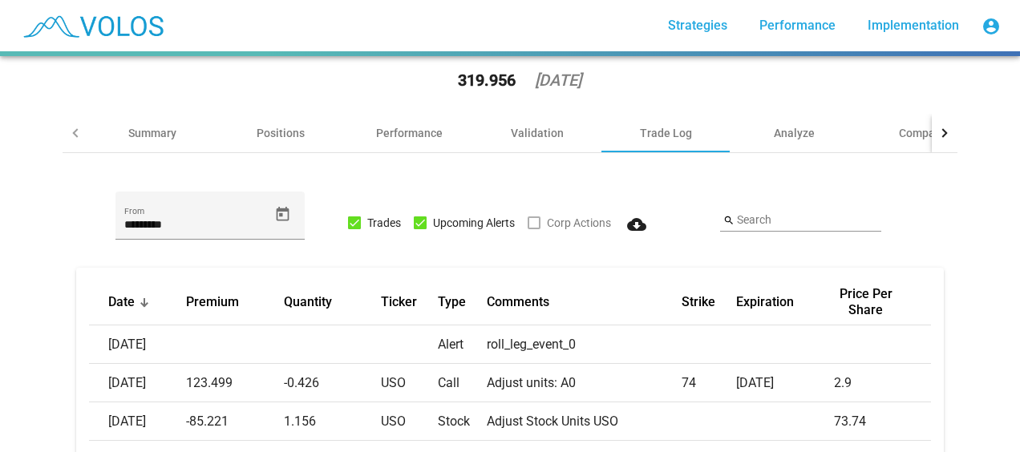
click at [527, 268] on mat-card "Date Premium Quantity Ticker Type Comments Strike Expiration Price Per Share 20…" at bounding box center [510, 461] width 869 height 386
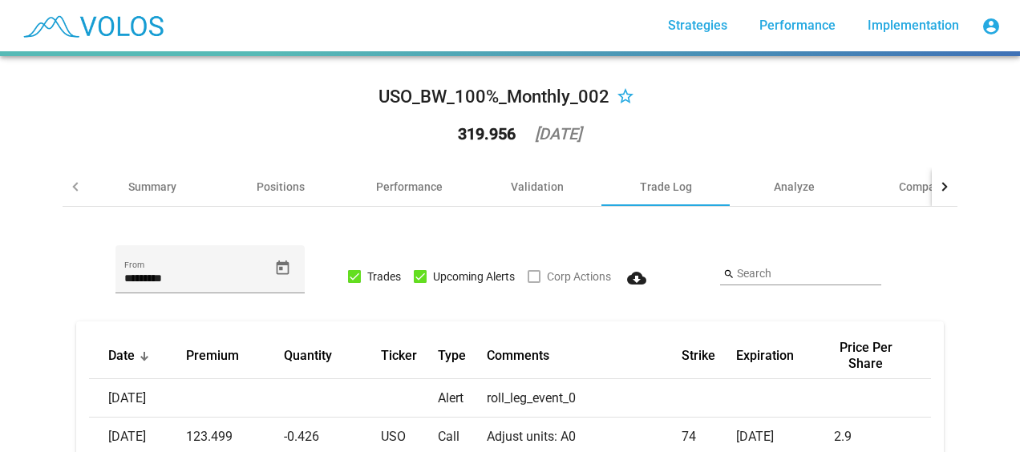
scroll to position [0, 0]
click at [582, 132] on div "[DATE]" at bounding box center [558, 135] width 47 height 16
drag, startPoint x: 586, startPoint y: 132, endPoint x: 575, endPoint y: 132, distance: 10.5
click at [575, 132] on div "[DATE]" at bounding box center [558, 135] width 47 height 16
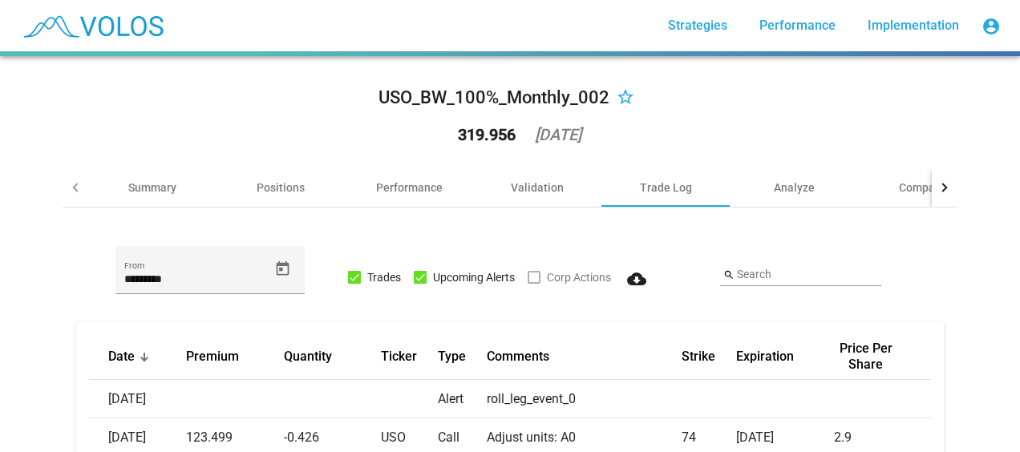
click at [558, 132] on div "[DATE]" at bounding box center [558, 135] width 47 height 16
drag, startPoint x: 558, startPoint y: 132, endPoint x: 542, endPoint y: 130, distance: 16.1
click at [542, 130] on div "[DATE]" at bounding box center [558, 135] width 47 height 16
click at [535, 133] on div "[DATE]" at bounding box center [558, 135] width 47 height 16
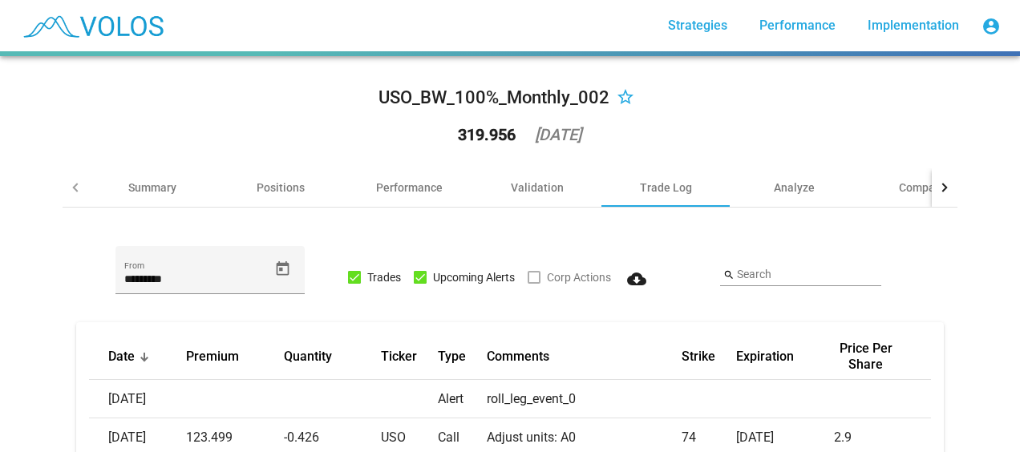
click at [535, 133] on div "[DATE]" at bounding box center [558, 135] width 47 height 16
drag, startPoint x: 533, startPoint y: 133, endPoint x: 565, endPoint y: 136, distance: 32.2
click at [565, 136] on div "[DATE]" at bounding box center [558, 135] width 47 height 16
click at [570, 138] on div "[DATE]" at bounding box center [558, 135] width 47 height 16
click at [594, 138] on div "319.956 2025-09-04" at bounding box center [510, 135] width 168 height 42
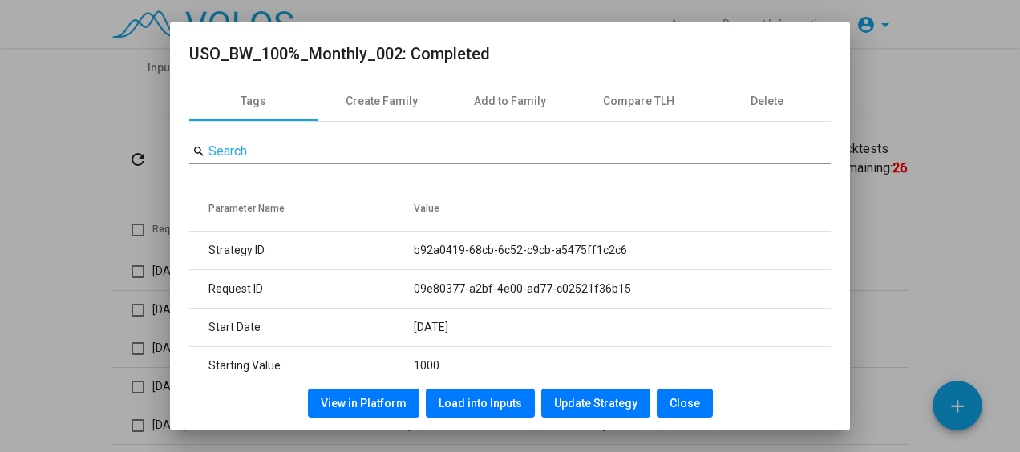
click at [691, 414] on button "Close" at bounding box center [685, 403] width 56 height 29
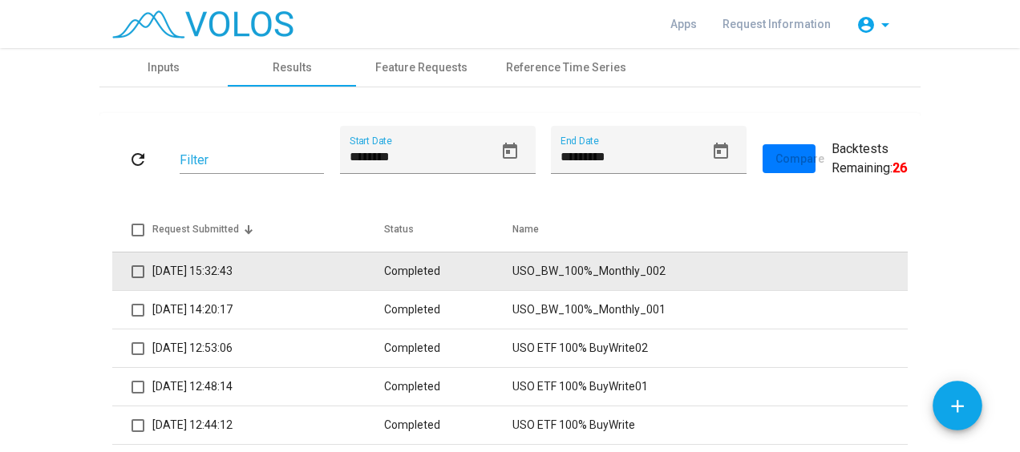
click at [421, 270] on td "Completed" at bounding box center [448, 271] width 129 height 39
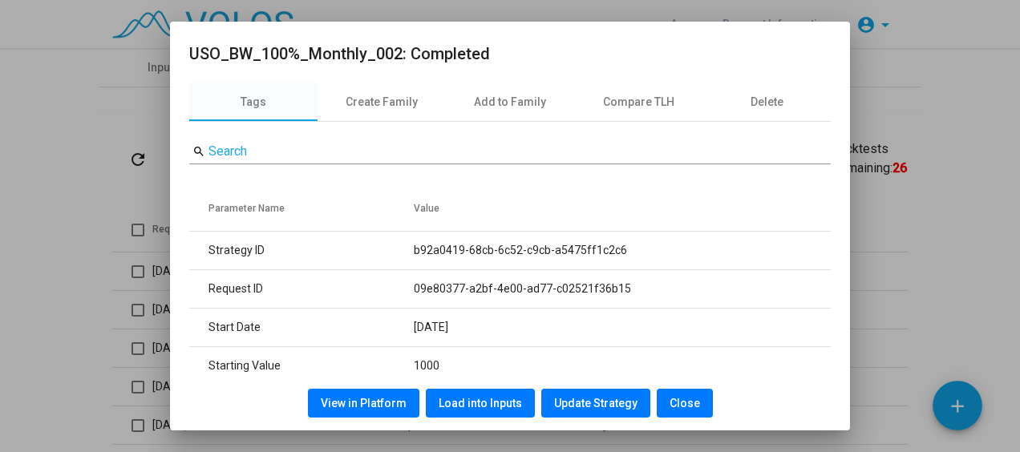
click at [472, 407] on span "Load into Inputs" at bounding box center [480, 403] width 83 height 13
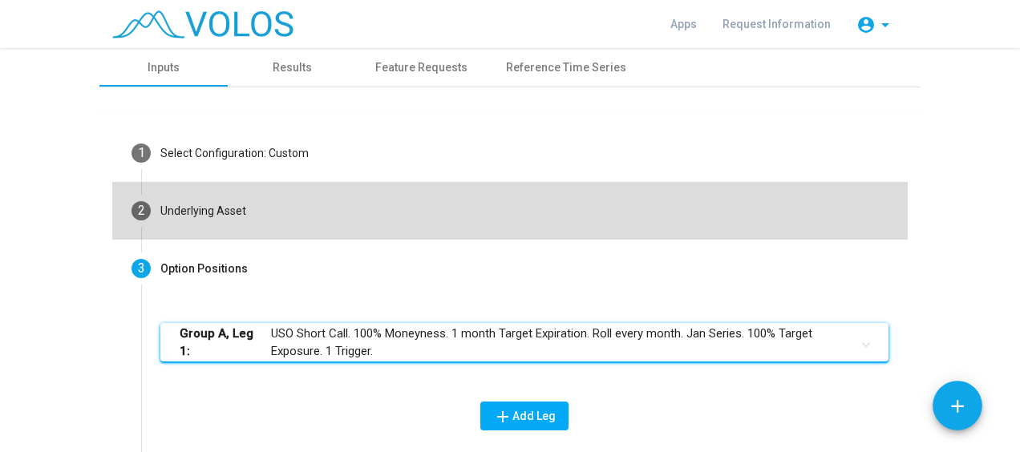
click at [236, 205] on div "Underlying Asset" at bounding box center [203, 211] width 86 height 17
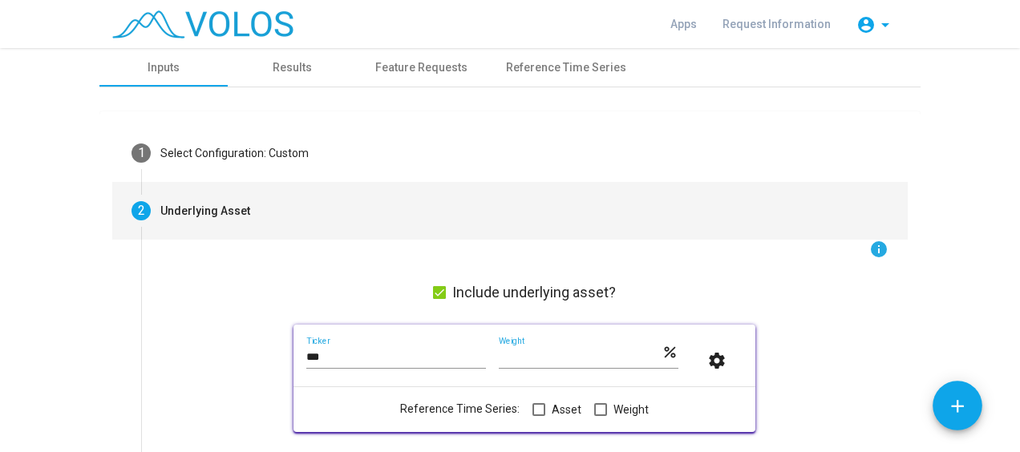
scroll to position [130, 0]
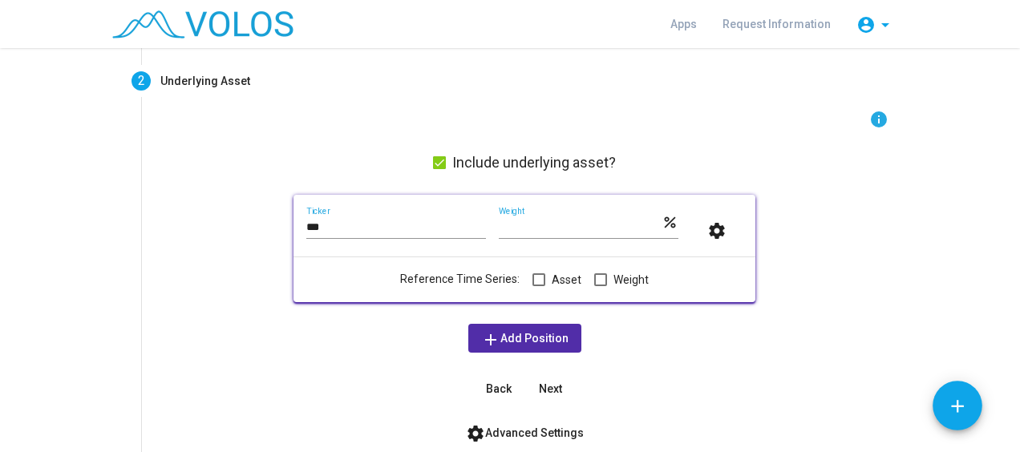
click at [401, 234] on div "*** Ticker" at bounding box center [396, 223] width 180 height 31
click at [385, 233] on input "***" at bounding box center [396, 227] width 180 height 13
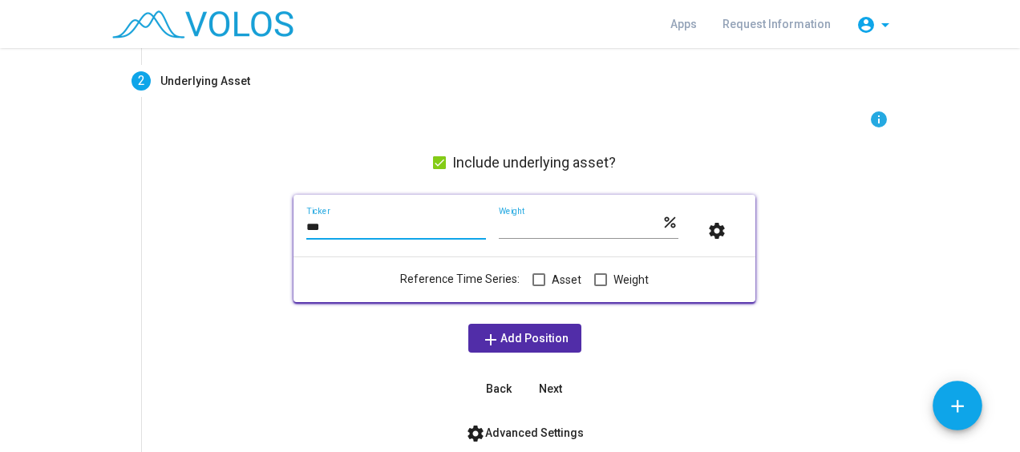
type input "***"
click at [220, 268] on div "info Include underlying asset? *** Ticker *** Weight percent settings Reference…" at bounding box center [524, 257] width 728 height 294
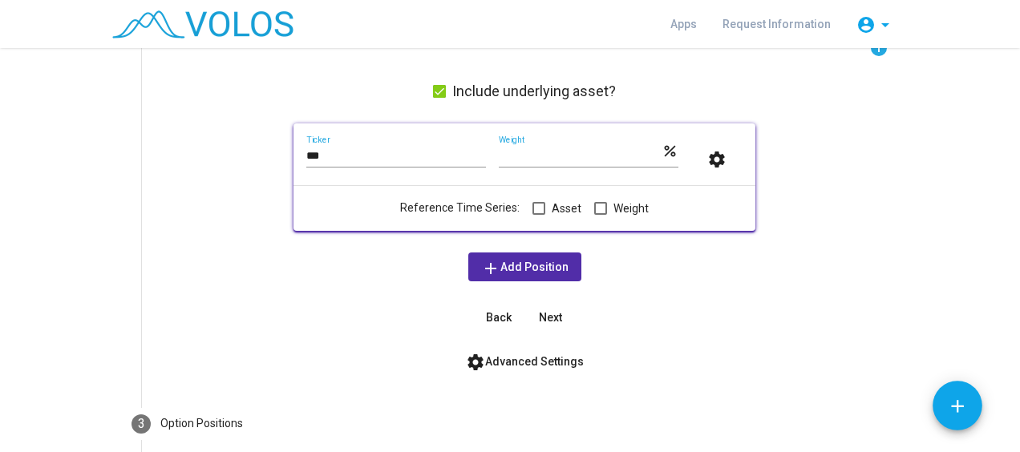
scroll to position [203, 0]
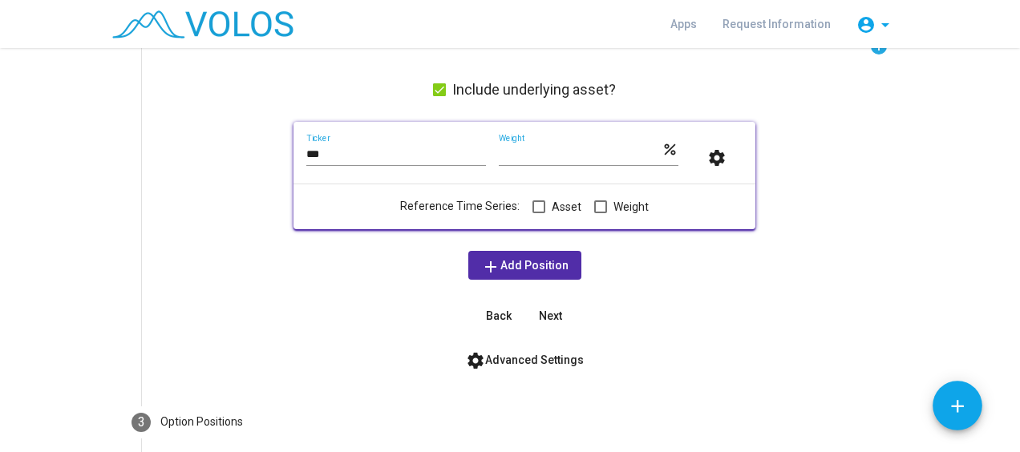
click at [168, 165] on div "info Include underlying asset? *** Ticker *** Weight percent settings Reference…" at bounding box center [524, 184] width 728 height 294
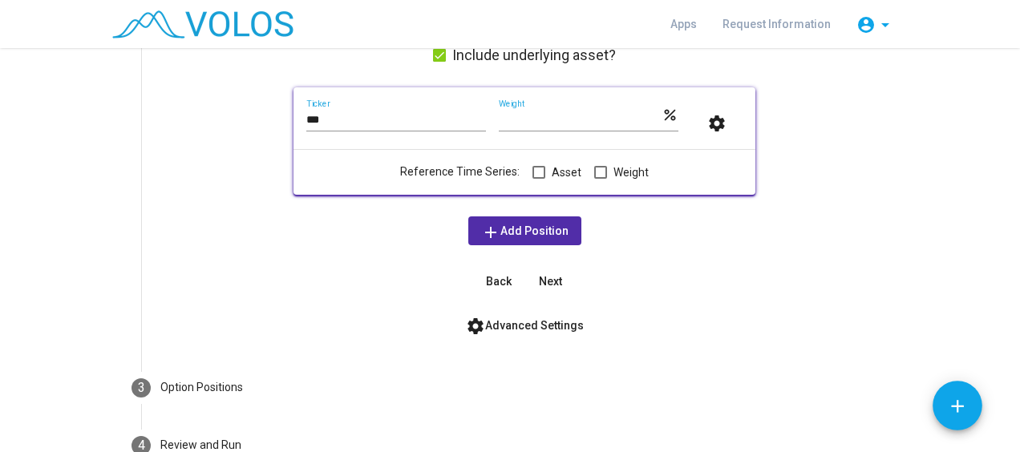
click at [555, 278] on span "Next" at bounding box center [550, 281] width 23 height 13
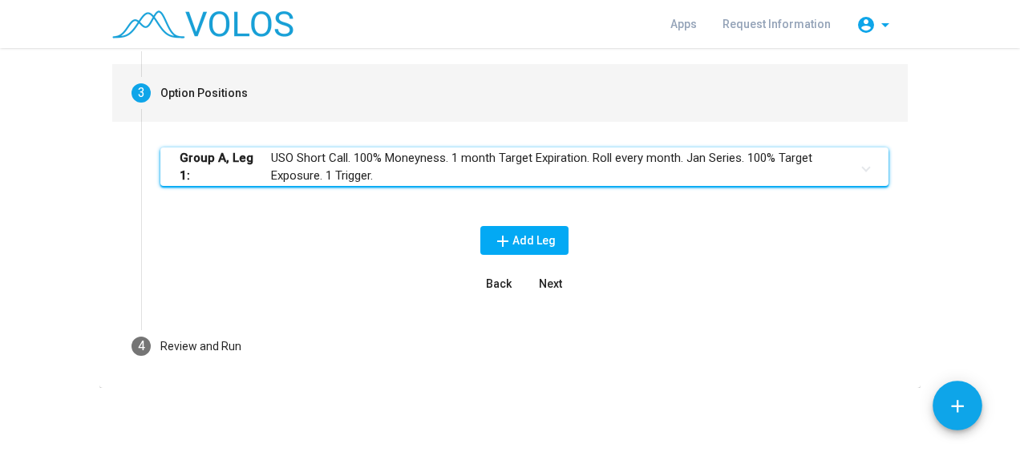
scroll to position [175, 0]
click at [874, 159] on mat-expansion-panel-header "Group A, Leg 1: USO Short Call. 100% Moneyness. 1 month Target Expiration. Roll…" at bounding box center [524, 167] width 728 height 39
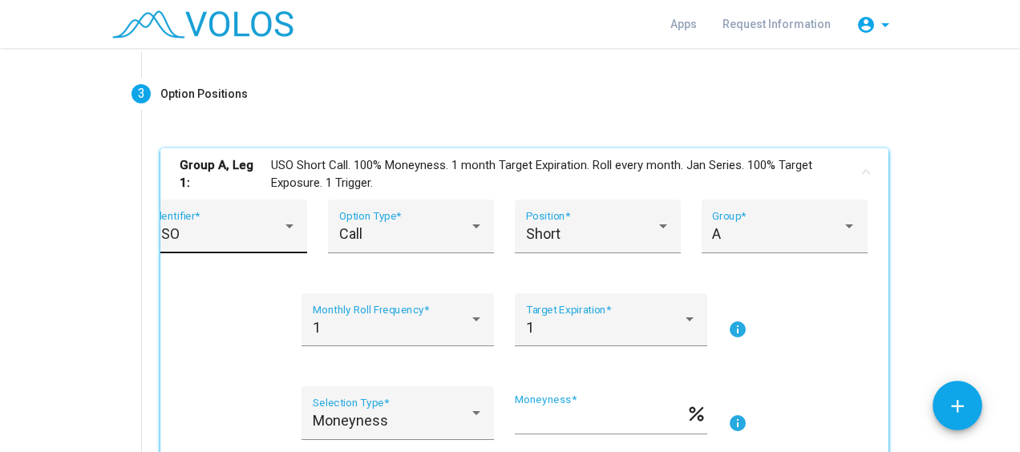
click at [215, 234] on div "USO" at bounding box center [217, 234] width 130 height 16
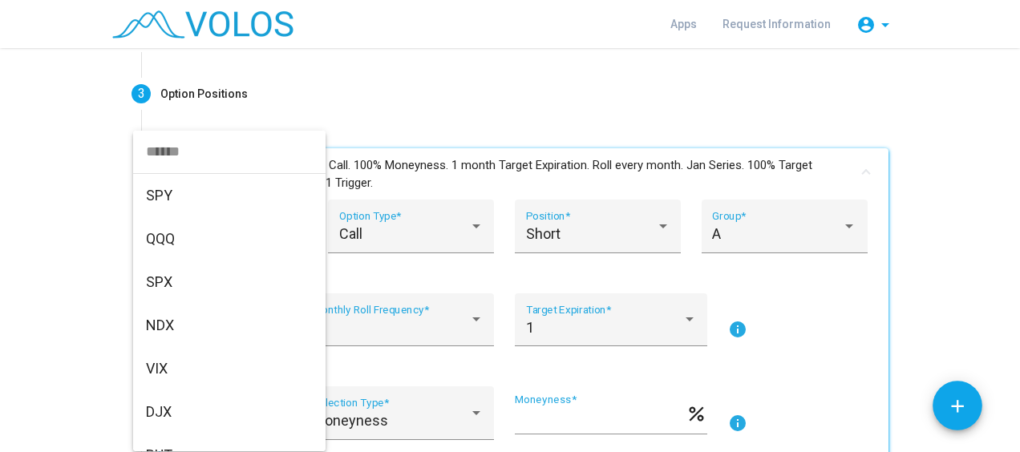
click at [215, 234] on div "USO" at bounding box center [217, 234] width 130 height 16
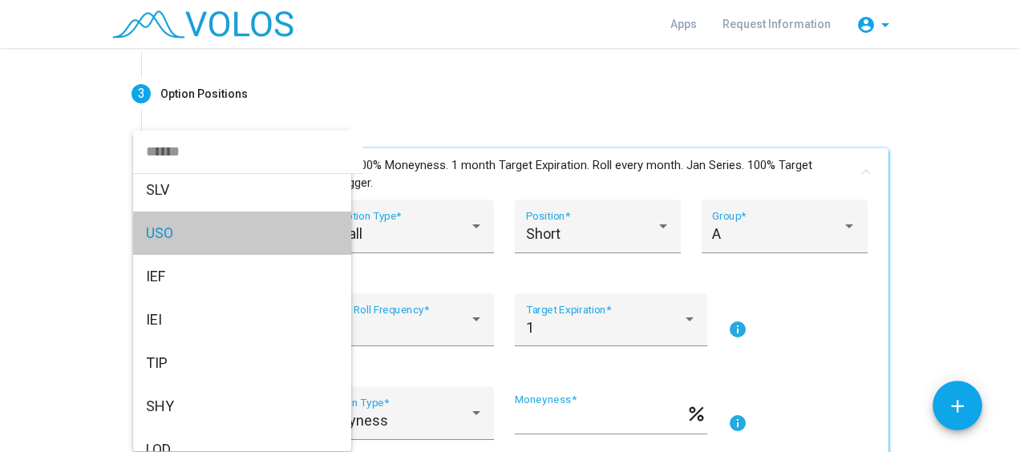
click at [215, 234] on span "USO" at bounding box center [242, 233] width 193 height 43
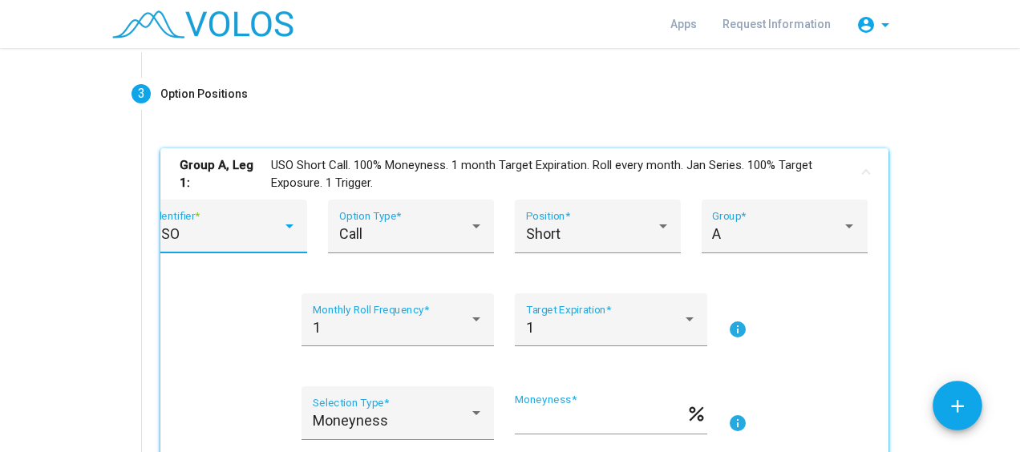
click at [196, 229] on div "USO" at bounding box center [217, 234] width 130 height 16
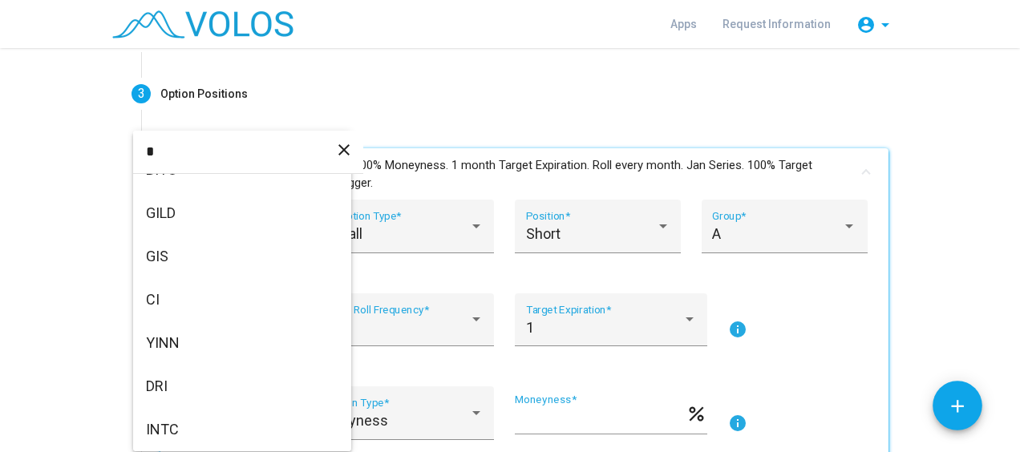
scroll to position [0, 0]
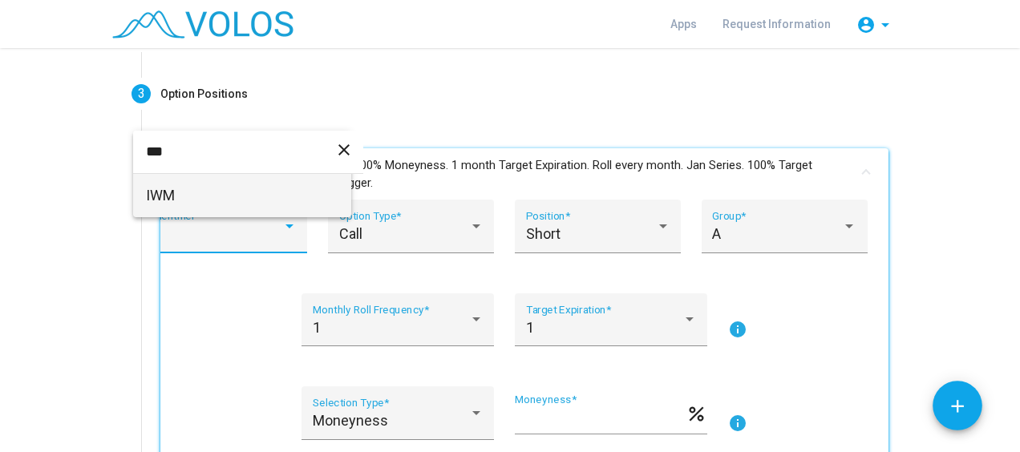
type input "***"
click at [180, 199] on span "IWM" at bounding box center [242, 195] width 193 height 43
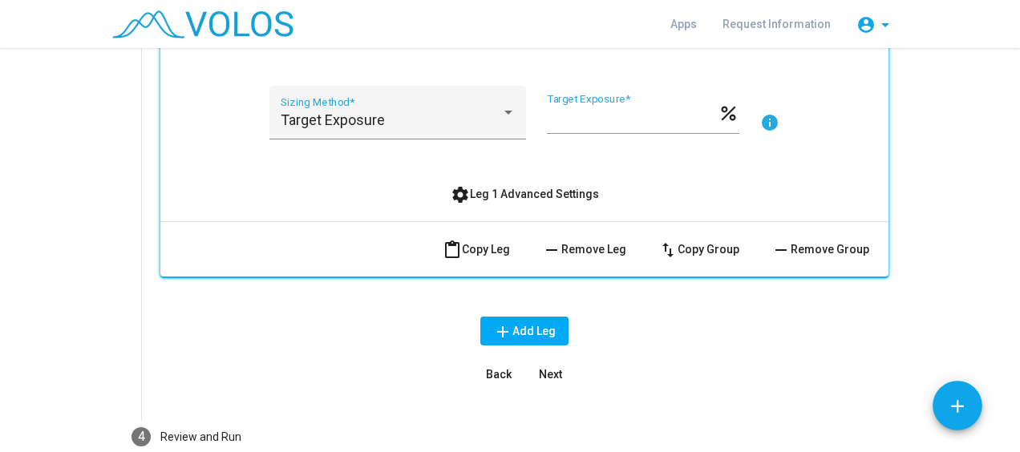
scroll to position [579, 0]
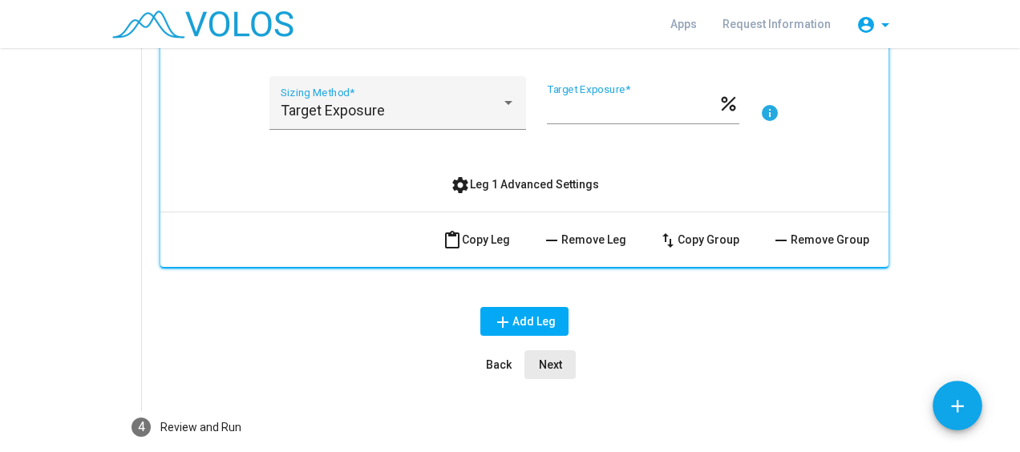
click at [542, 363] on span "Next" at bounding box center [550, 365] width 23 height 13
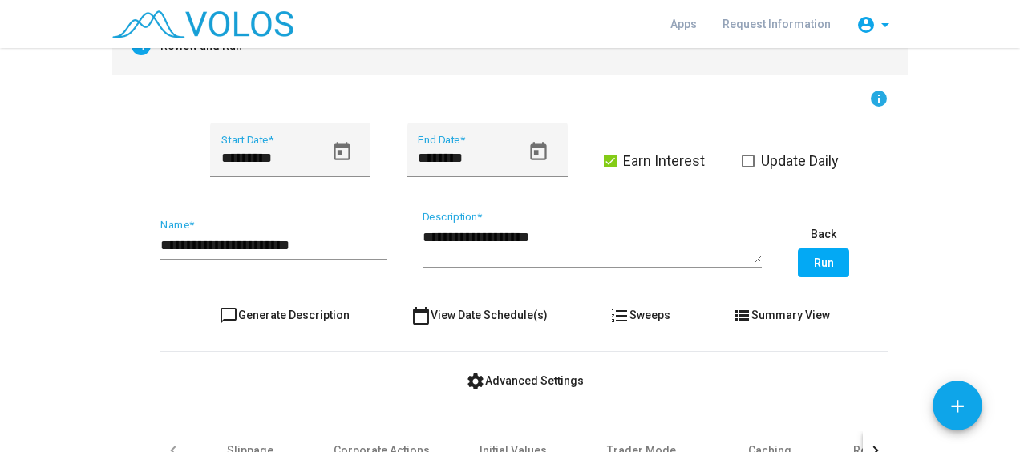
scroll to position [278, 0]
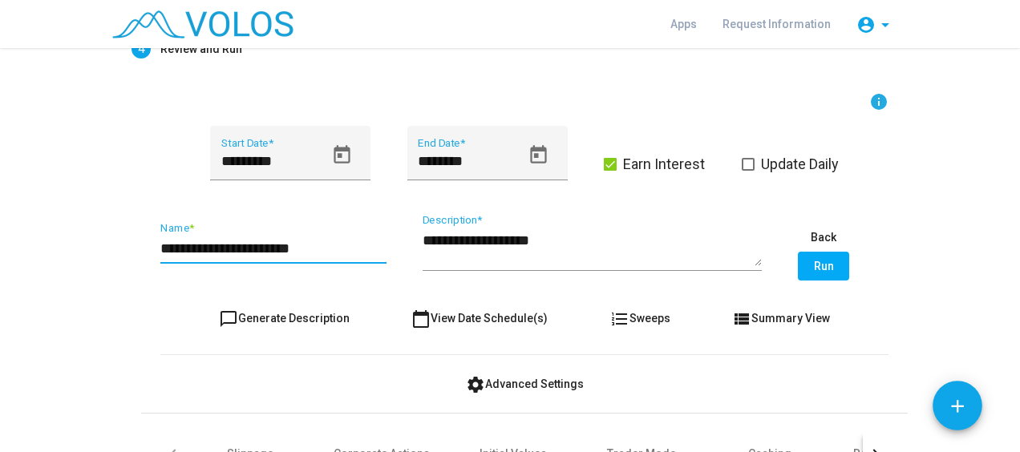
drag, startPoint x: 359, startPoint y: 239, endPoint x: 75, endPoint y: 245, distance: 284.0
click at [75, 245] on as-strategy-engine-wrapper "**********" at bounding box center [510, 193] width 1020 height 845
type input "*******"
click at [492, 239] on textarea "**********" at bounding box center [592, 249] width 339 height 36
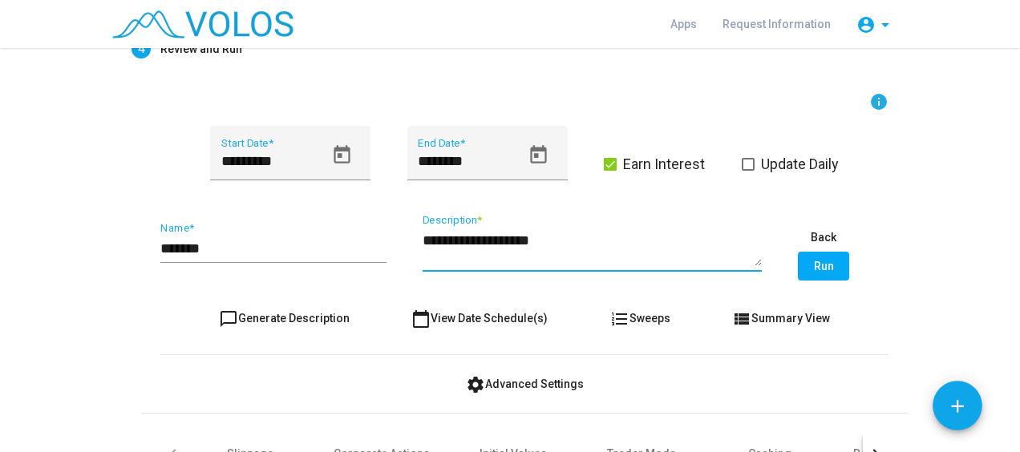
click at [492, 239] on textarea "**********" at bounding box center [592, 249] width 339 height 36
type textarea "***"
click at [815, 282] on div "******* Name * *** Description * Back Run" at bounding box center [524, 251] width 728 height 75
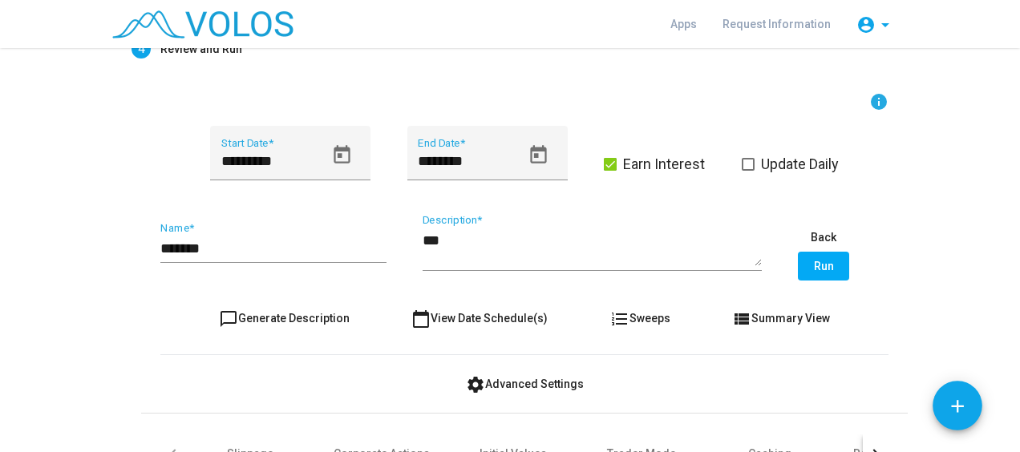
click at [830, 265] on button "Run" at bounding box center [823, 266] width 51 height 29
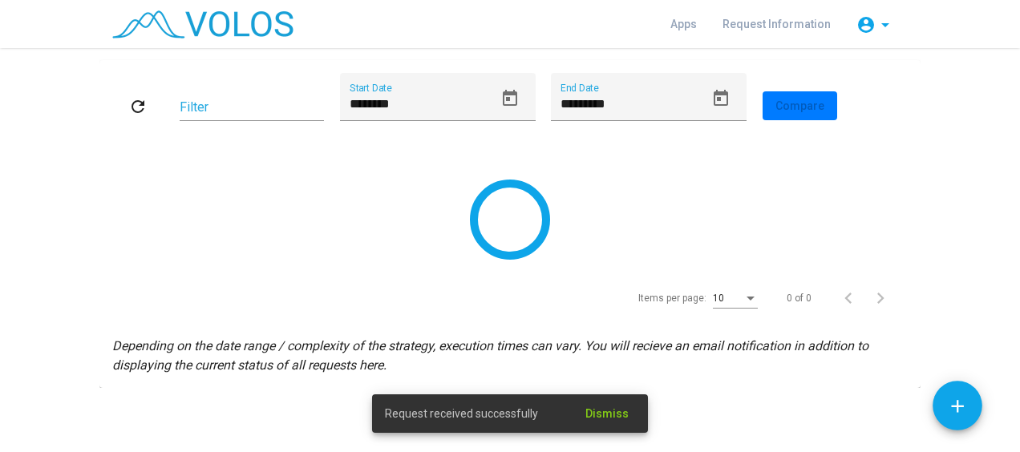
scroll to position [0, 0]
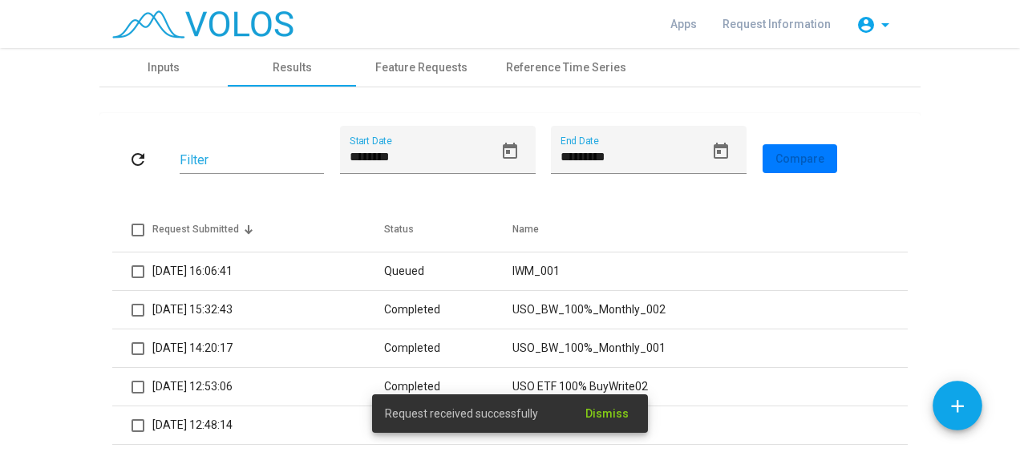
click at [598, 411] on span "Dismiss" at bounding box center [607, 413] width 43 height 13
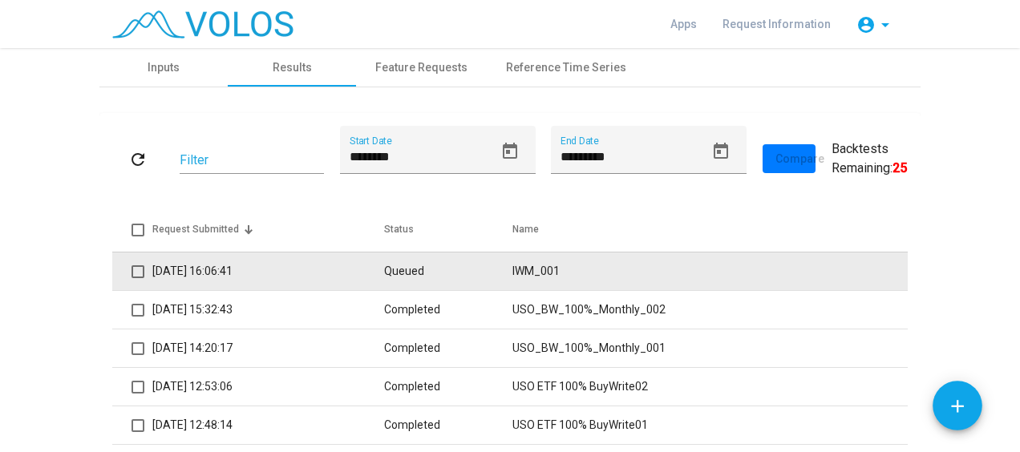
click at [489, 270] on td "Queued" at bounding box center [448, 271] width 129 height 39
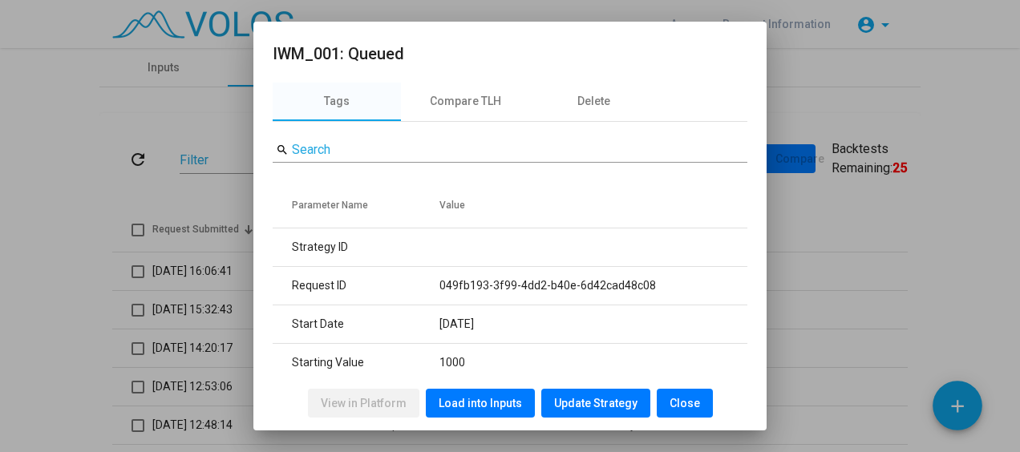
click at [472, 411] on button "Load into Inputs" at bounding box center [480, 403] width 109 height 29
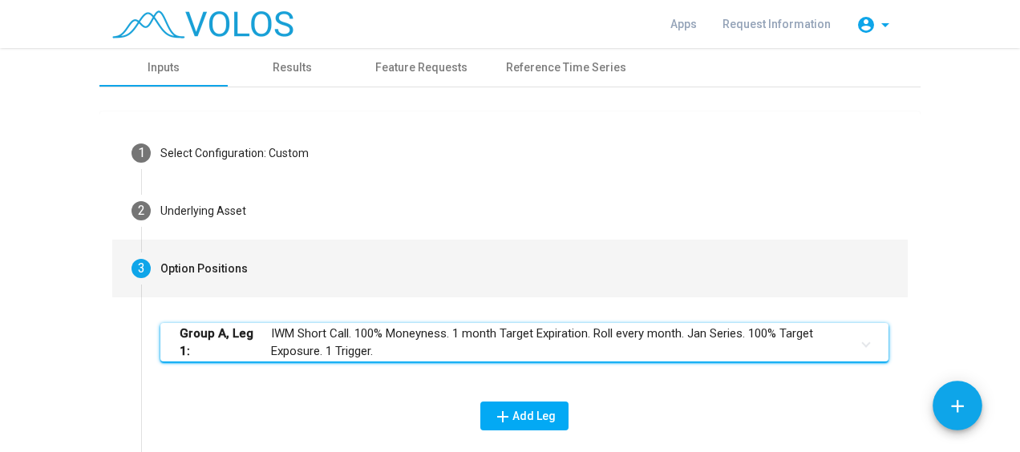
scroll to position [175, 0]
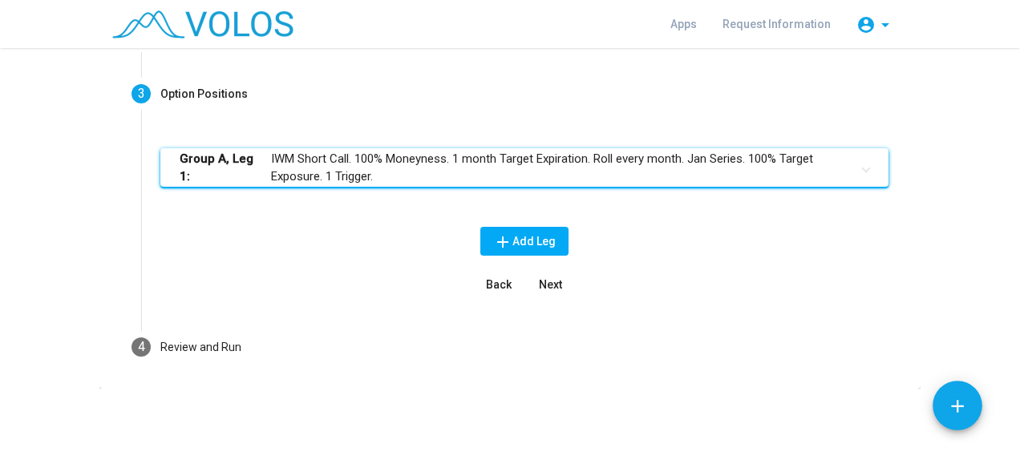
click at [544, 282] on span "Next" at bounding box center [550, 284] width 23 height 13
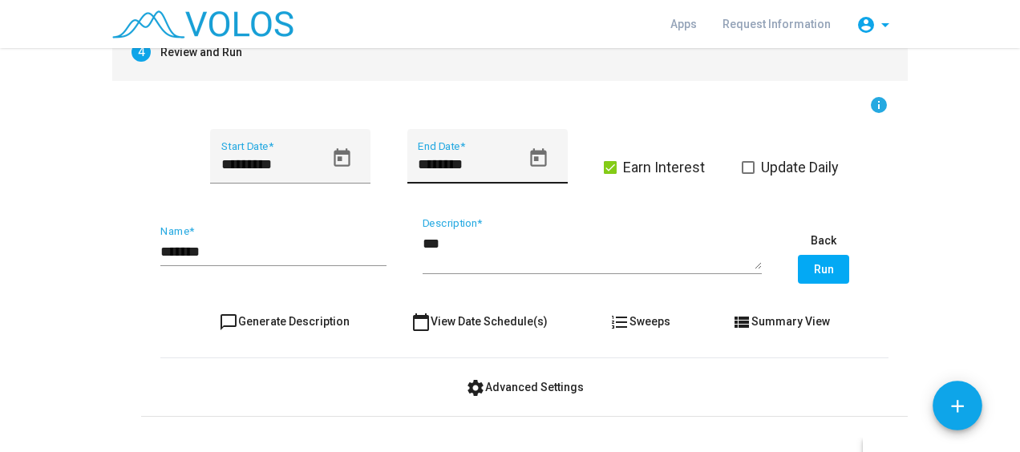
scroll to position [274, 0]
click at [293, 160] on input "*********" at bounding box center [272, 164] width 103 height 16
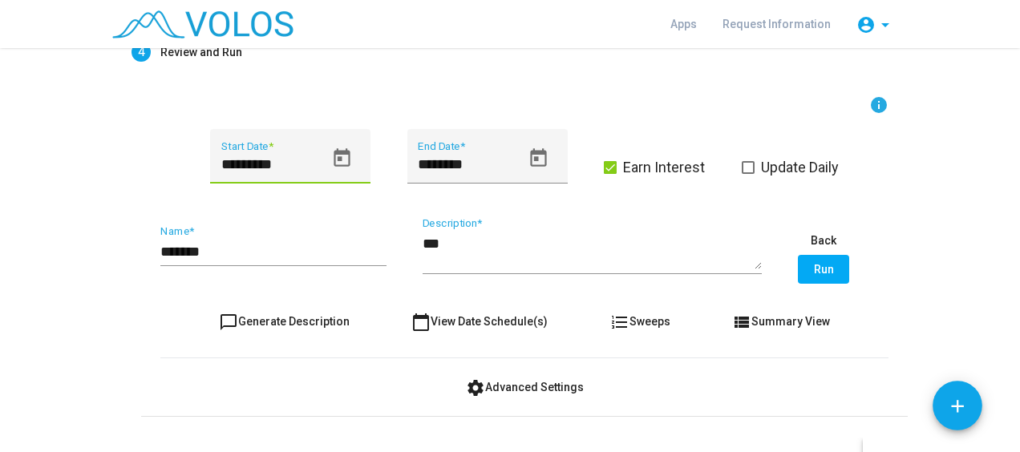
type input "*********"
click at [657, 82] on div "info ********* Start Date * ******** End Date * Earn Interest Update Daily ****…" at bounding box center [524, 343] width 767 height 525
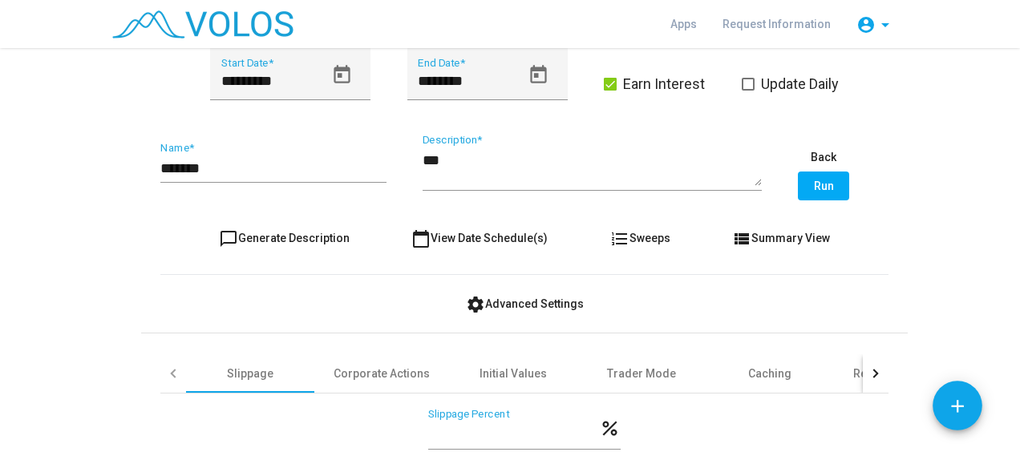
scroll to position [358, 0]
click at [824, 187] on span "Run" at bounding box center [824, 186] width 20 height 13
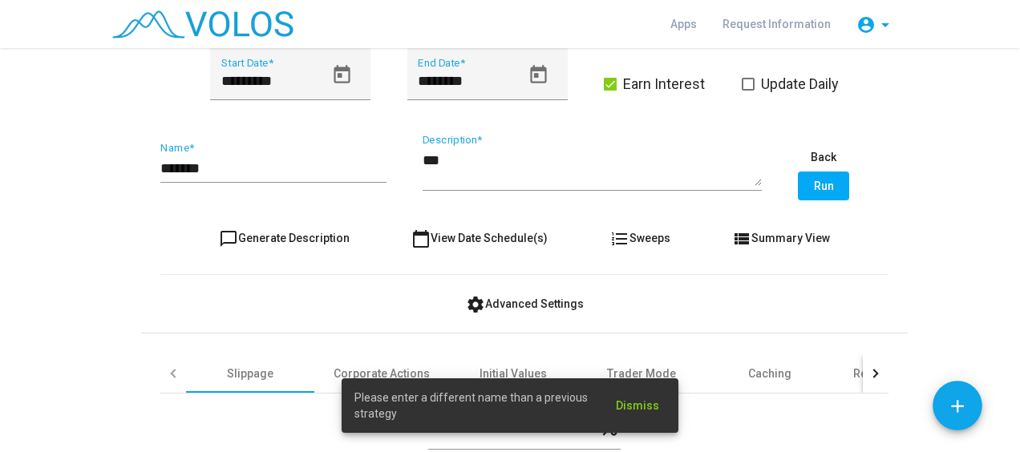
click at [637, 407] on span "Dismiss" at bounding box center [637, 405] width 43 height 13
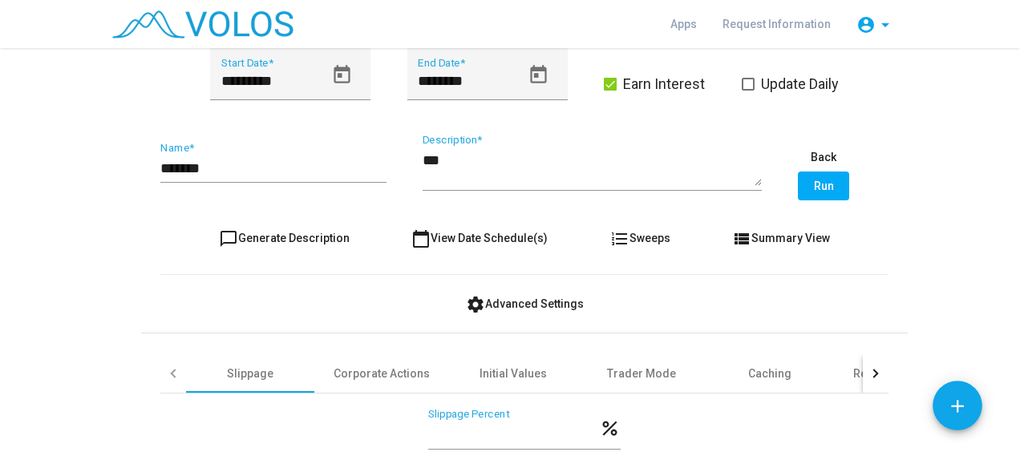
click at [281, 170] on input "*******" at bounding box center [273, 168] width 226 height 16
type input "*******"
click at [916, 184] on as-strategy-engine-wrapper "**********" at bounding box center [510, 112] width 1020 height 845
click at [807, 188] on button "Run" at bounding box center [823, 186] width 51 height 29
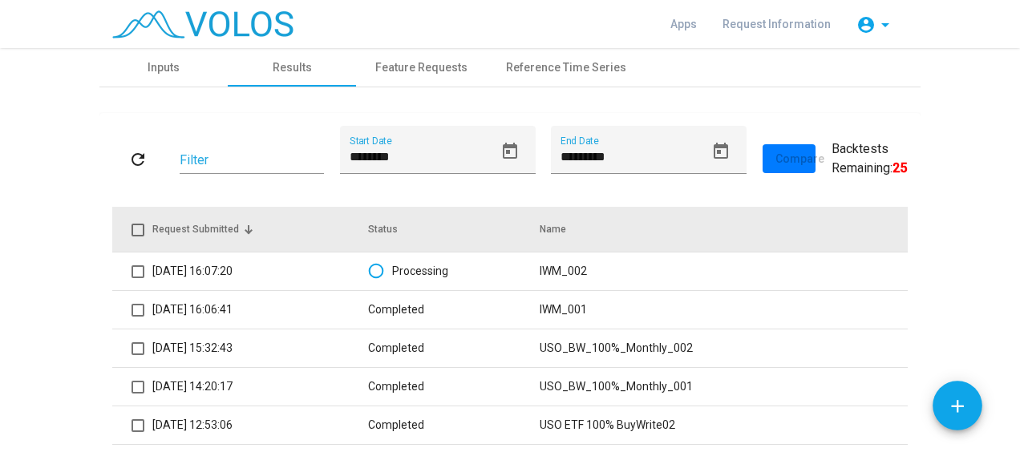
scroll to position [0, 0]
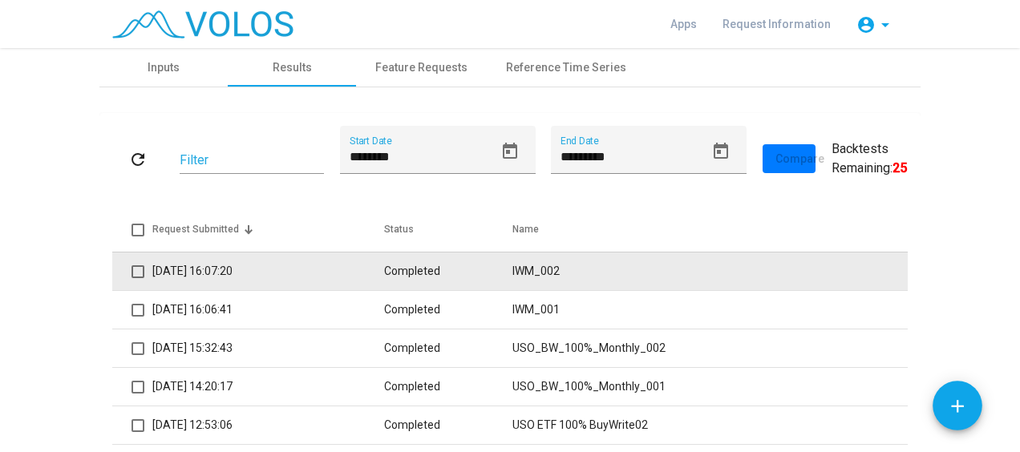
click at [513, 273] on td "Completed" at bounding box center [448, 271] width 129 height 39
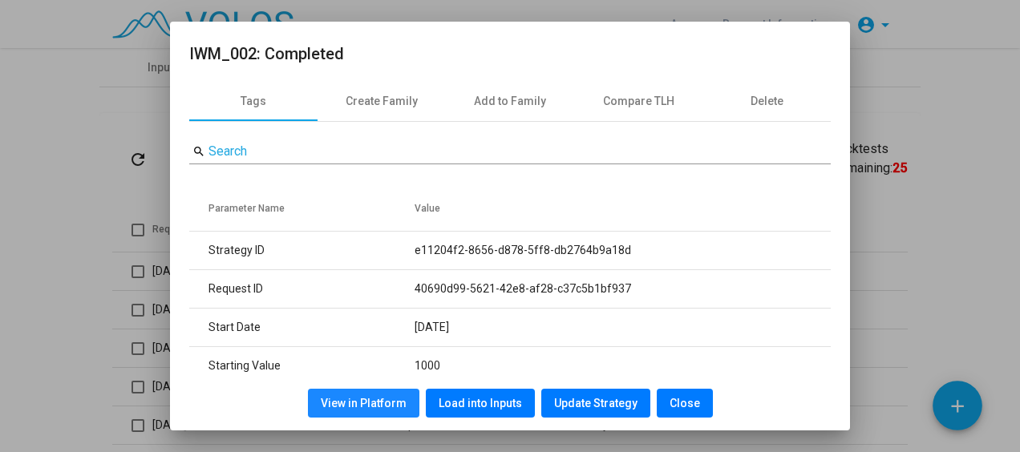
click at [374, 397] on span "View in Platform" at bounding box center [364, 403] width 86 height 13
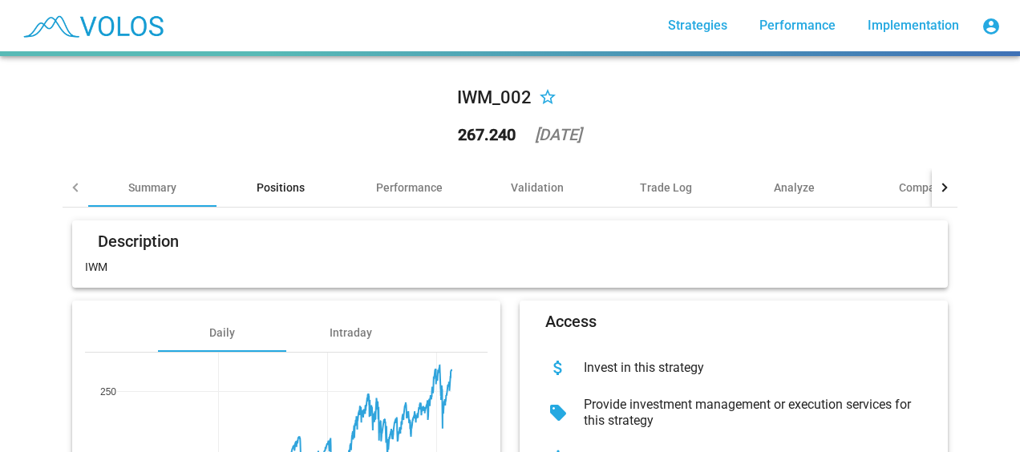
click at [279, 183] on div "Positions" at bounding box center [281, 188] width 48 height 16
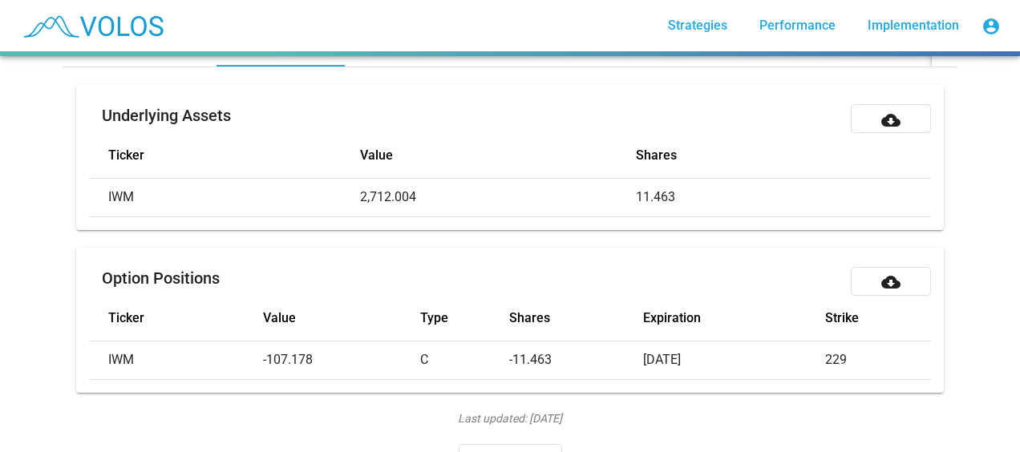
scroll to position [197, 0]
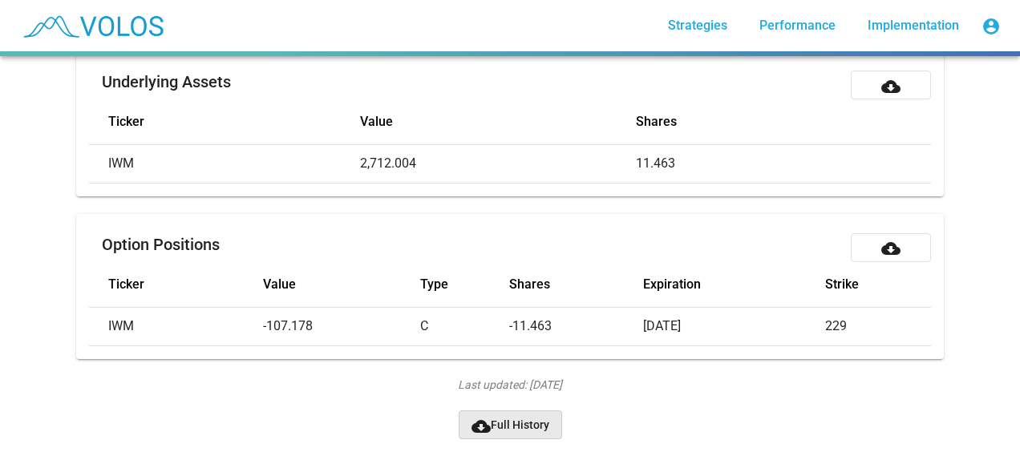
click at [518, 419] on span "cloud_download Full History" at bounding box center [511, 425] width 78 height 13
